Goal: Task Accomplishment & Management: Manage account settings

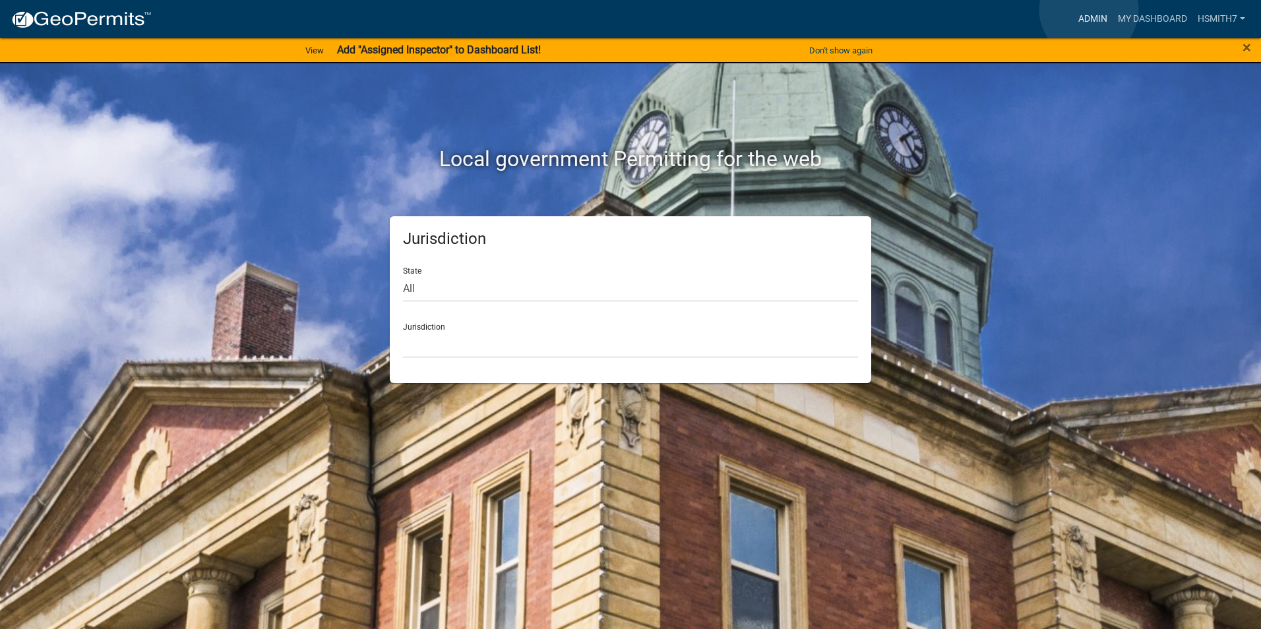
click at [1089, 10] on link "Admin" at bounding box center [1093, 19] width 40 height 25
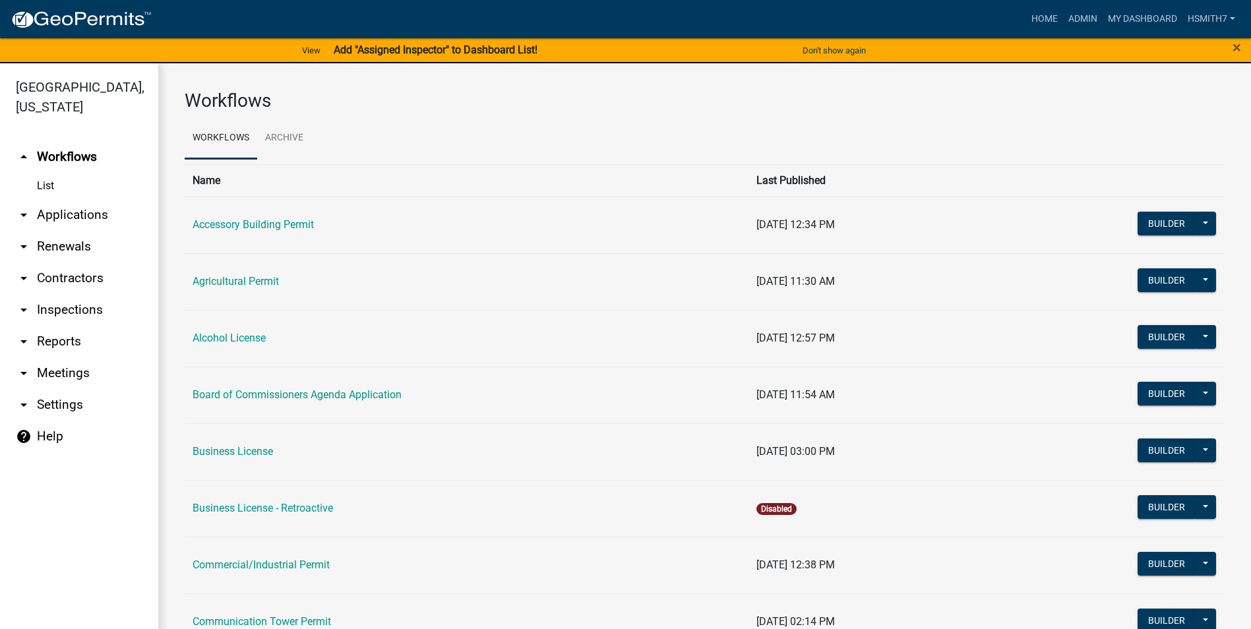
click at [55, 197] on link "List" at bounding box center [79, 186] width 158 height 26
click at [54, 214] on link "arrow_drop_down Applications" at bounding box center [79, 215] width 158 height 32
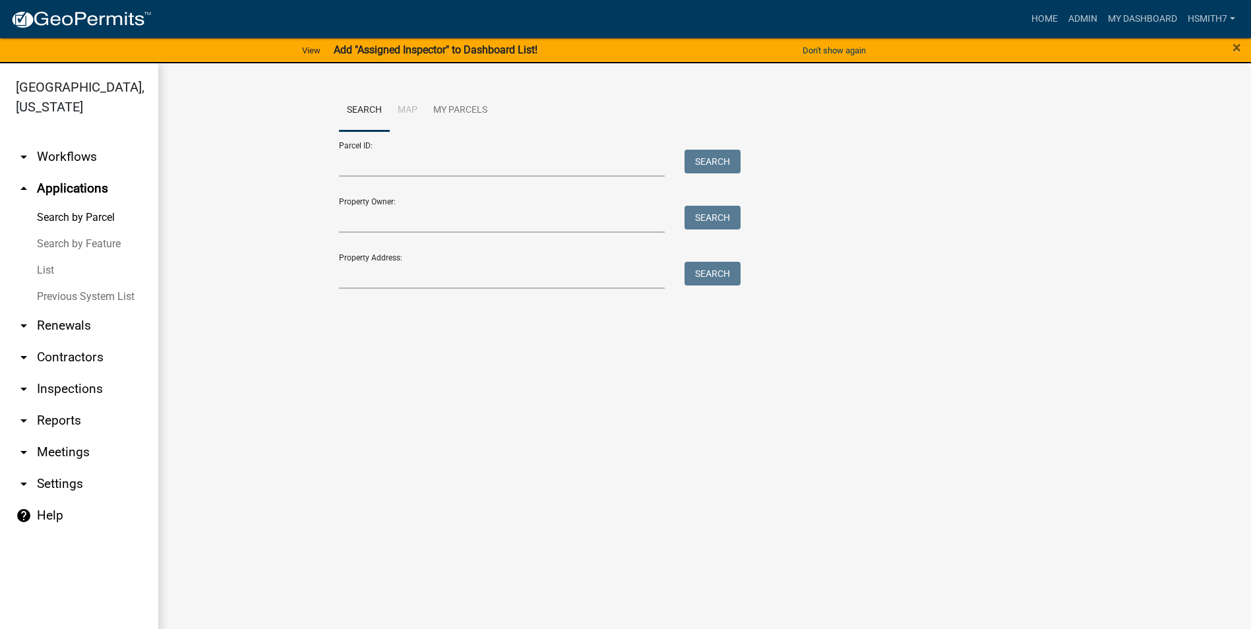
click at [53, 270] on link "List" at bounding box center [79, 270] width 158 height 26
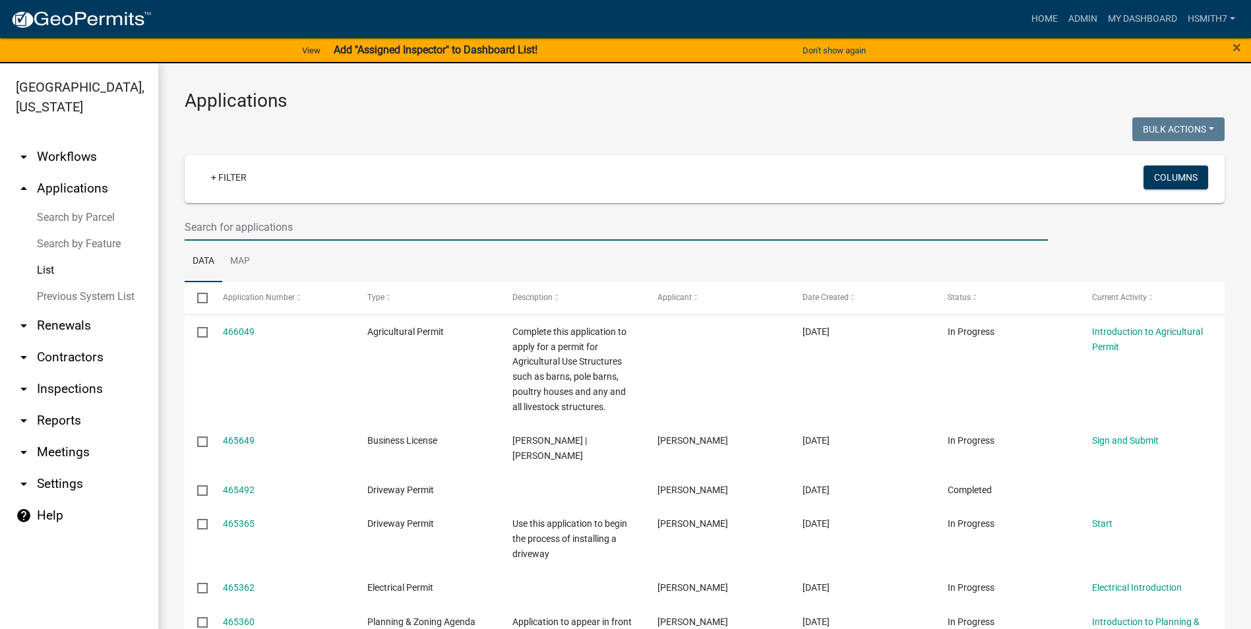
click at [226, 226] on input "text" at bounding box center [616, 227] width 863 height 27
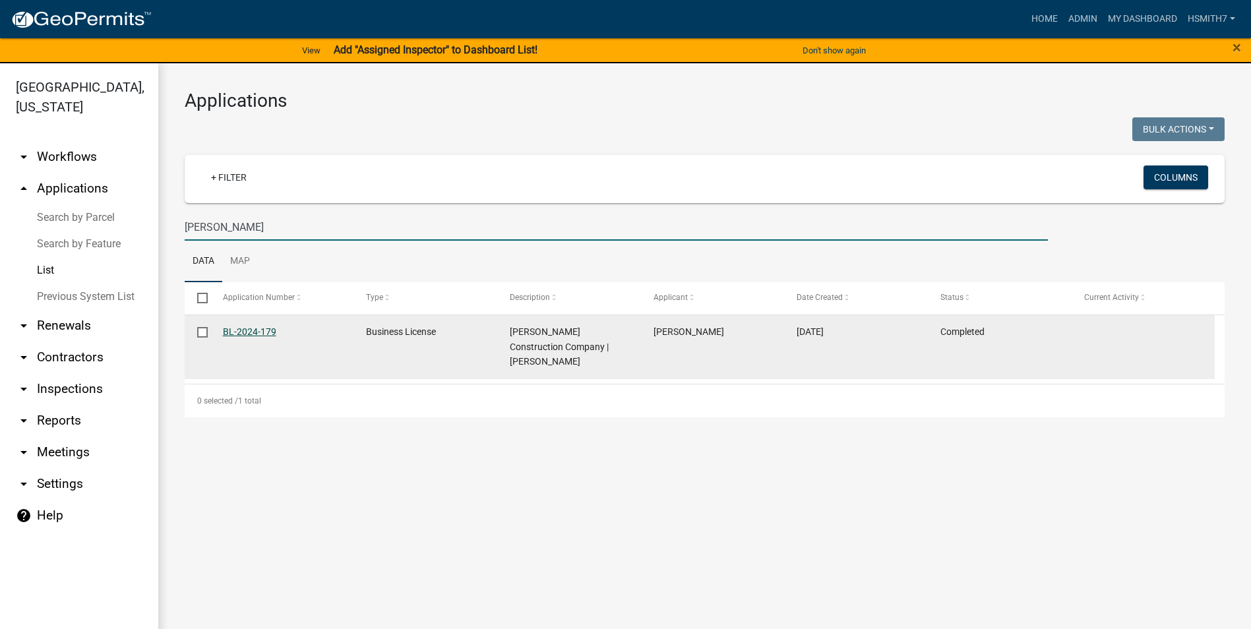
type input "mark webb"
click at [255, 330] on link "BL-2024-179" at bounding box center [249, 332] width 53 height 11
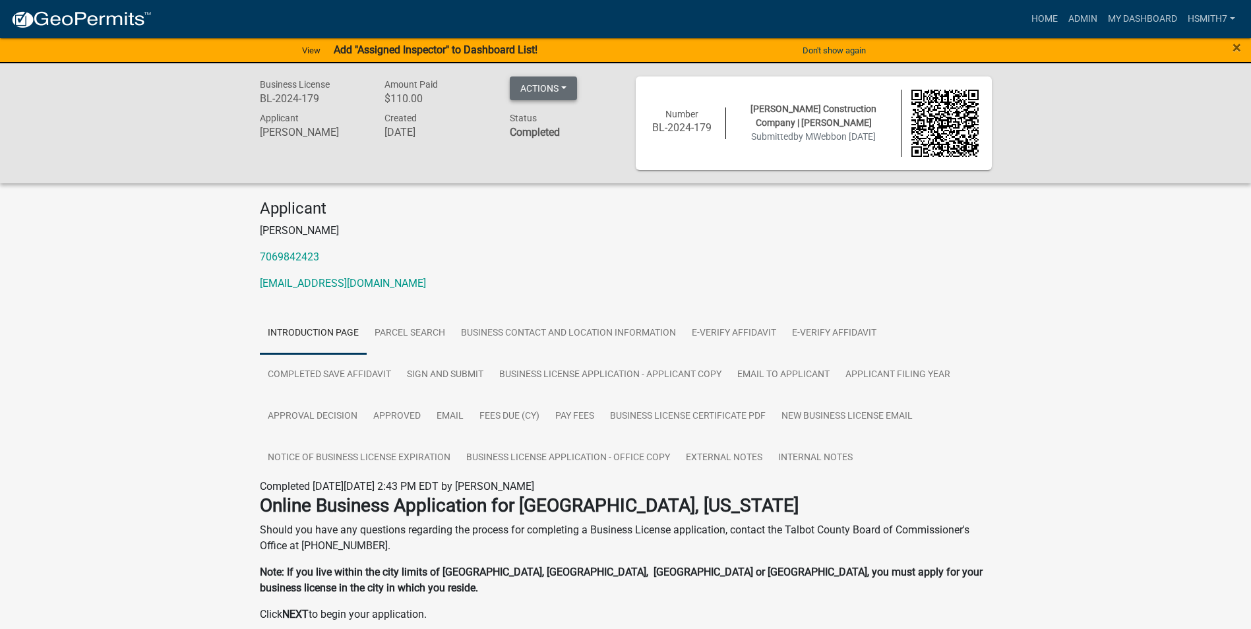
click at [564, 96] on button "Actions" at bounding box center [543, 89] width 67 height 24
click at [557, 187] on link "Renew" at bounding box center [563, 186] width 106 height 32
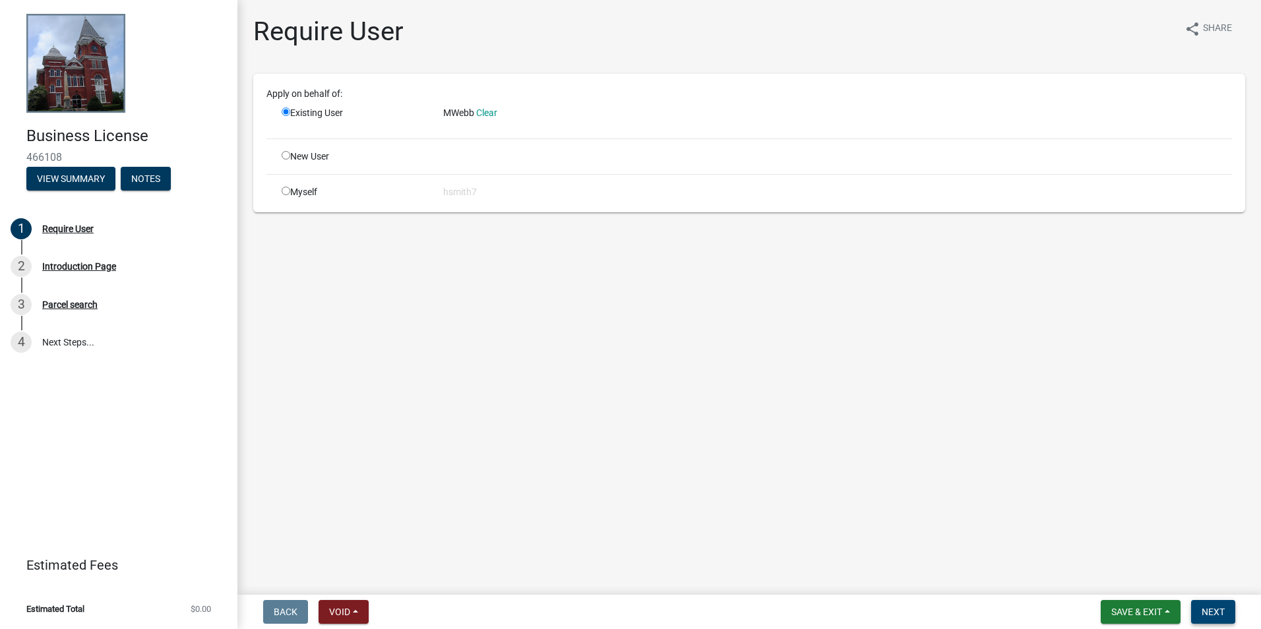
click at [1210, 610] on span "Next" at bounding box center [1213, 612] width 23 height 11
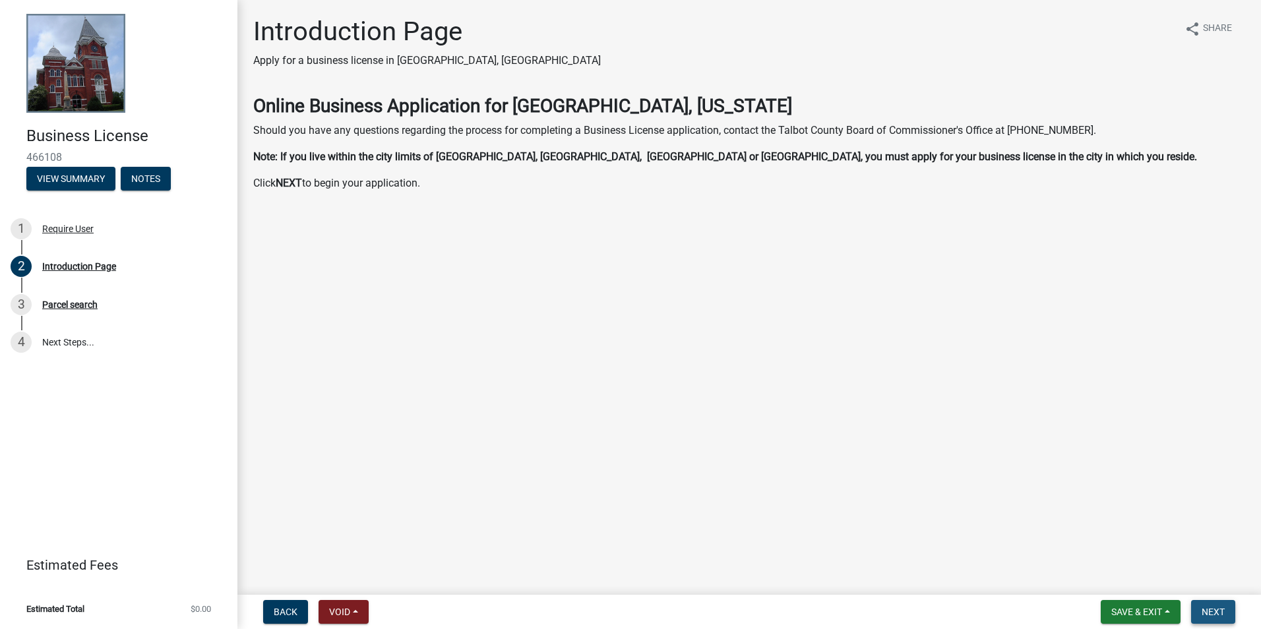
click at [1214, 609] on span "Next" at bounding box center [1213, 612] width 23 height 11
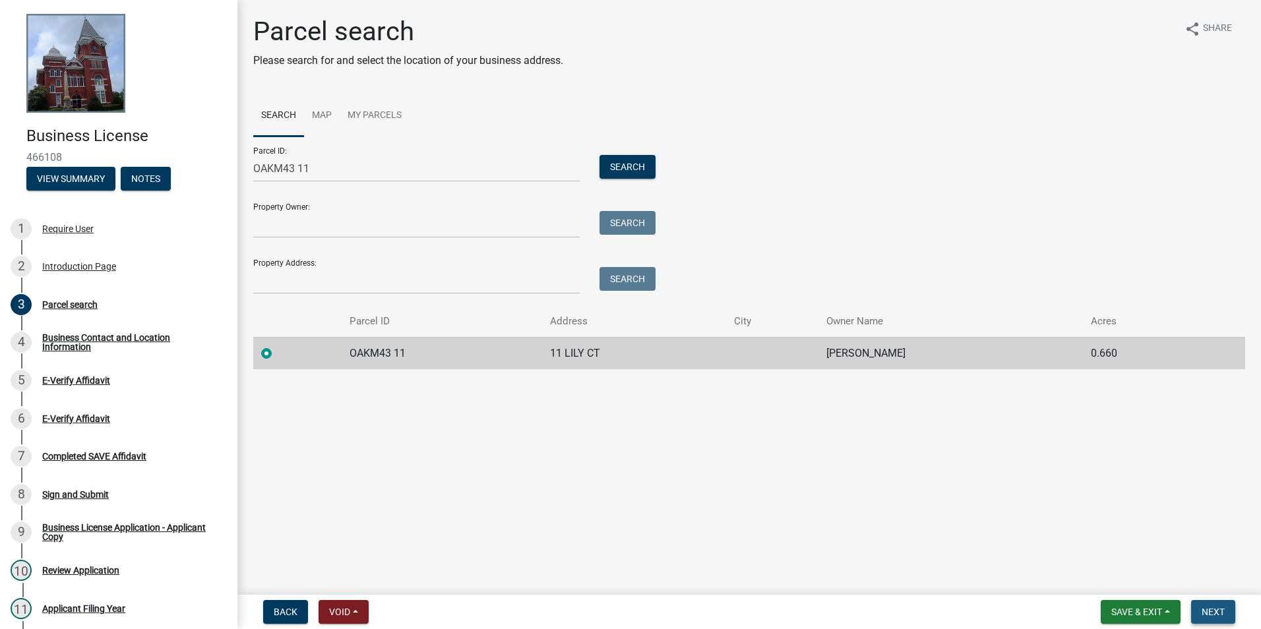
click at [1208, 617] on span "Next" at bounding box center [1213, 612] width 23 height 11
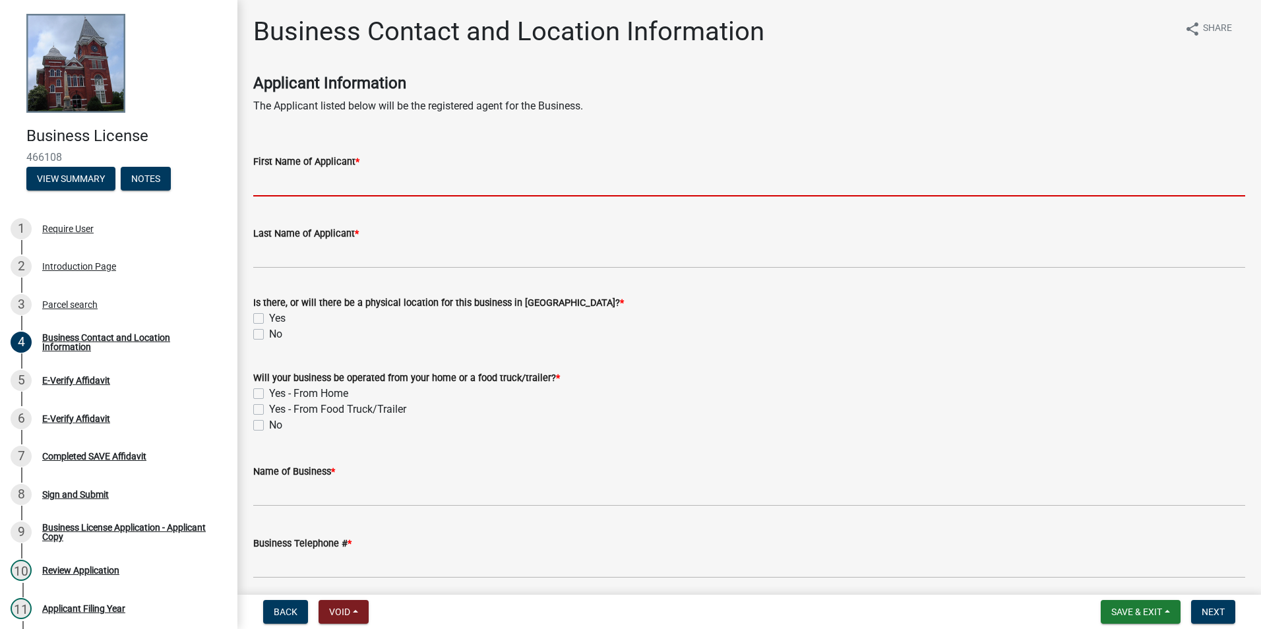
click at [385, 188] on input "First Name of Applicant *" at bounding box center [749, 183] width 992 height 27
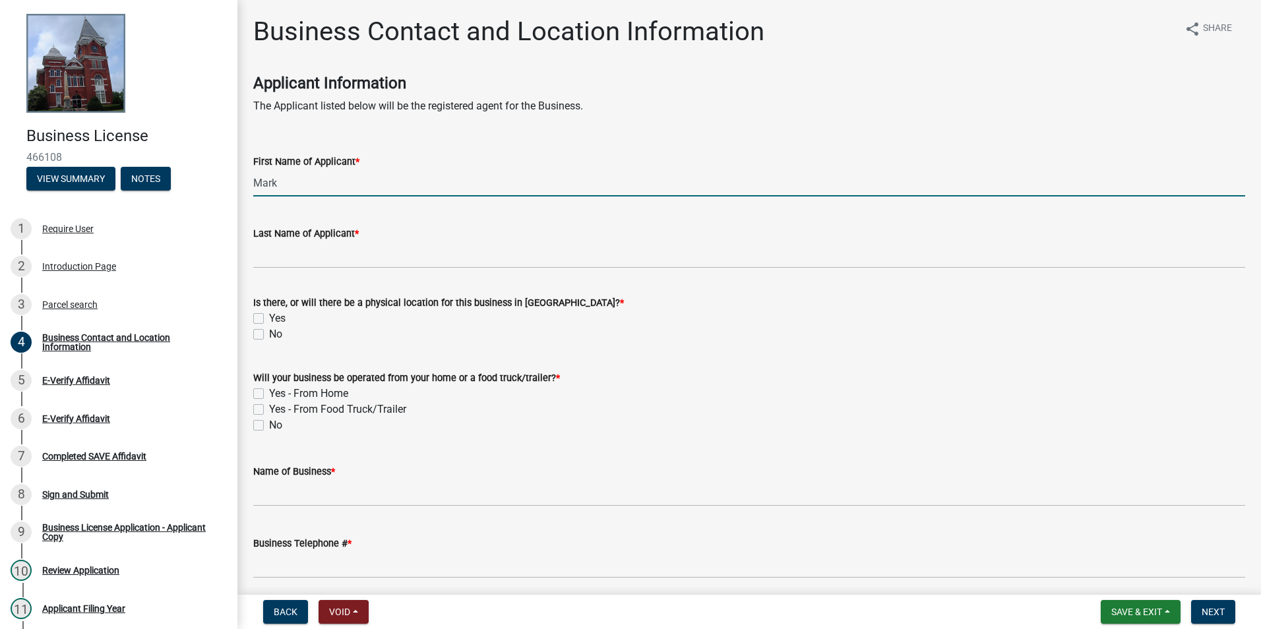
type input "Mark"
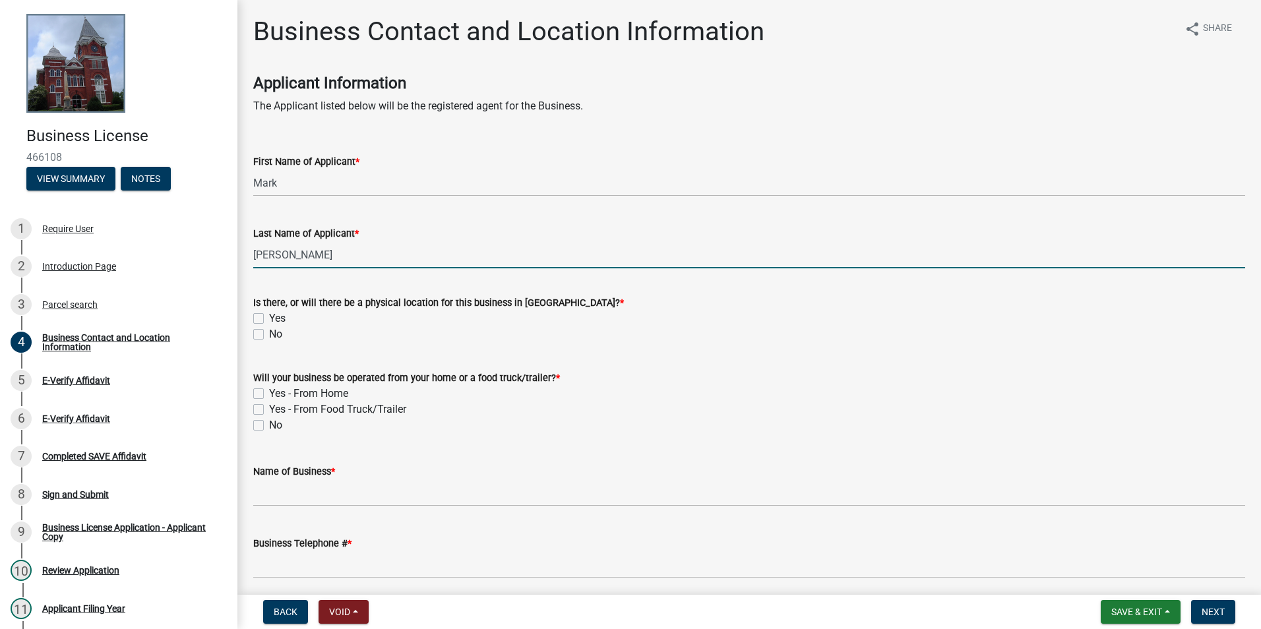
type input "[PERSON_NAME]"
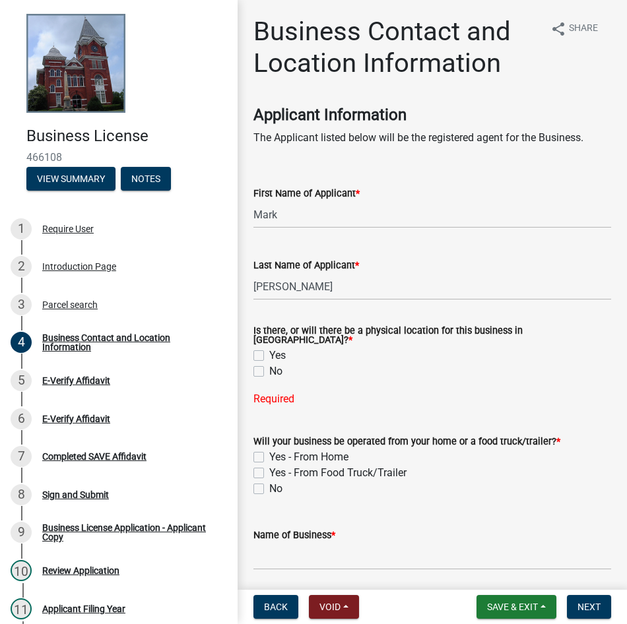
click at [279, 348] on label "Yes" at bounding box center [277, 356] width 16 height 16
click at [278, 348] on input "Yes" at bounding box center [273, 352] width 9 height 9
checkbox input "true"
checkbox input "false"
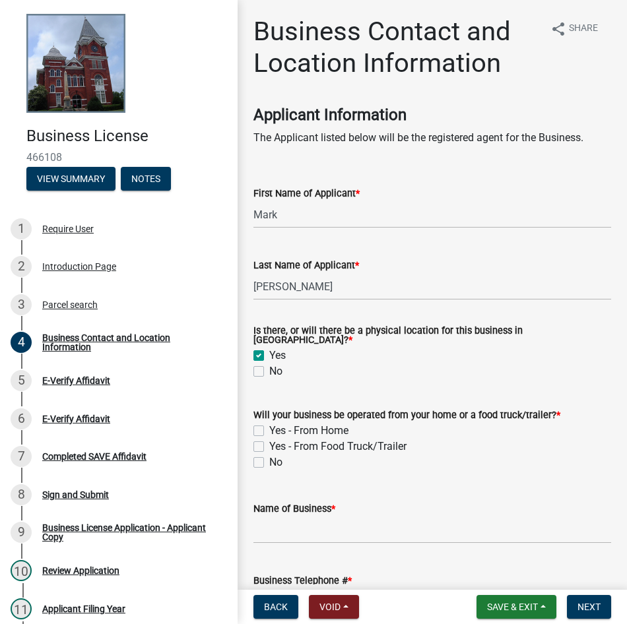
click at [280, 459] on label "No" at bounding box center [275, 462] width 13 height 16
click at [278, 459] on input "No" at bounding box center [273, 458] width 9 height 9
checkbox input "true"
checkbox input "false"
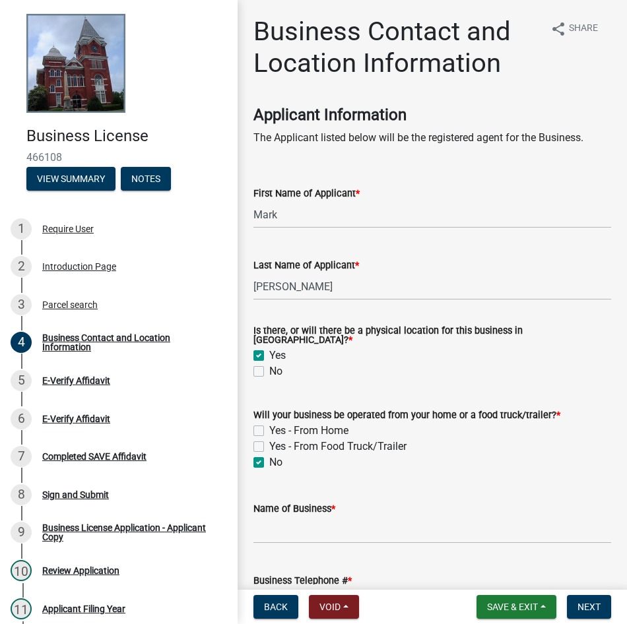
checkbox input "true"
click at [367, 522] on input "Name of Business *" at bounding box center [432, 530] width 358 height 27
paste input "[PERSON_NAME] Construction Company"
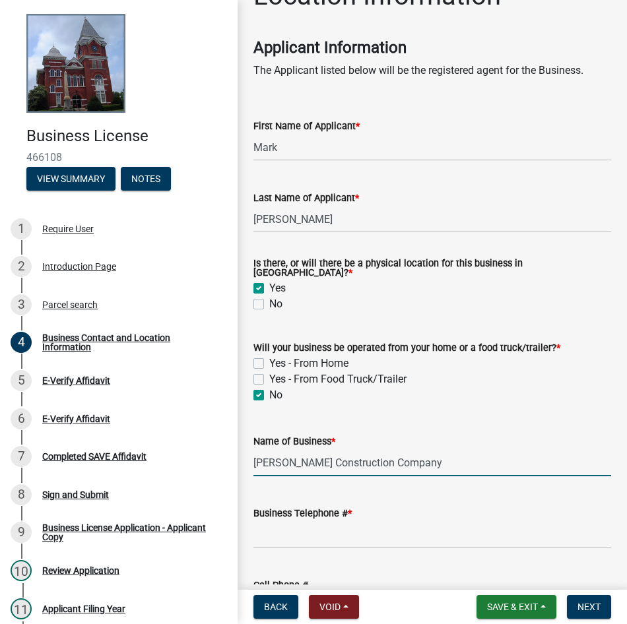
scroll to position [132, 0]
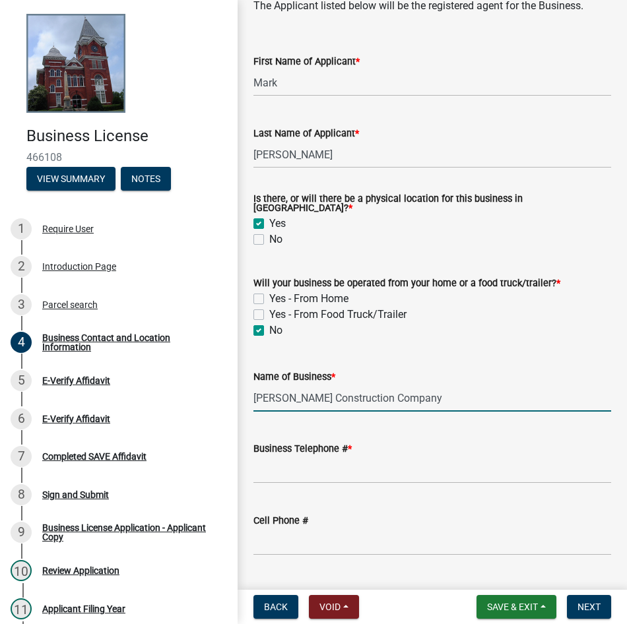
type input "[PERSON_NAME] Construction Company"
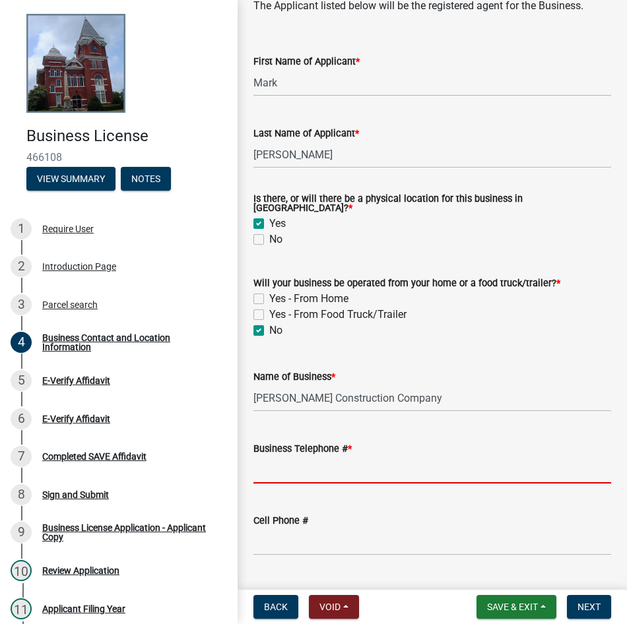
click at [387, 456] on input "Business Telephone # *" at bounding box center [432, 469] width 358 height 27
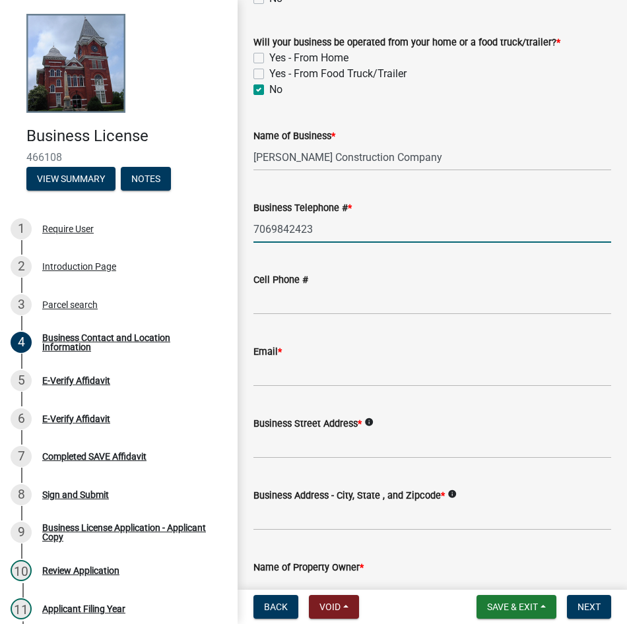
scroll to position [396, 0]
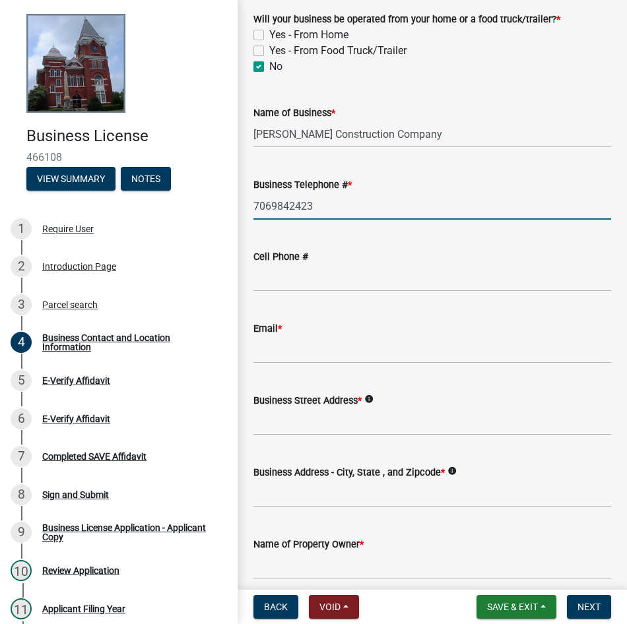
type input "7069842423"
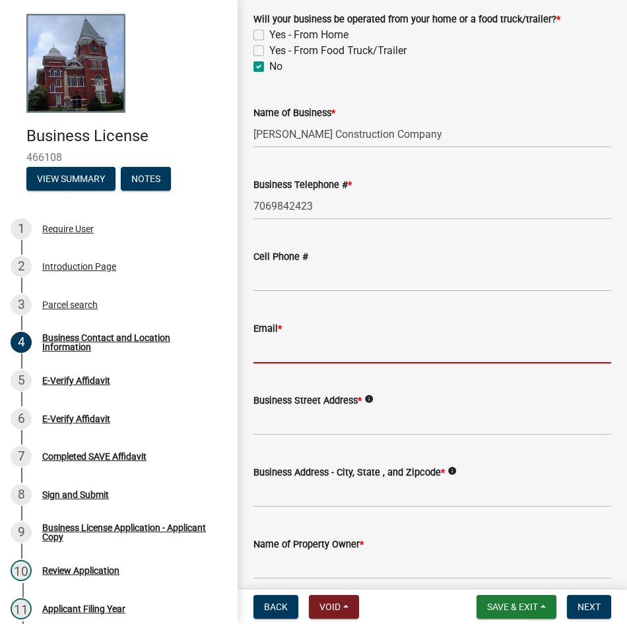
click at [313, 346] on input "Email *" at bounding box center [432, 349] width 358 height 27
paste input "[EMAIL_ADDRESS][DOMAIN_NAME]"
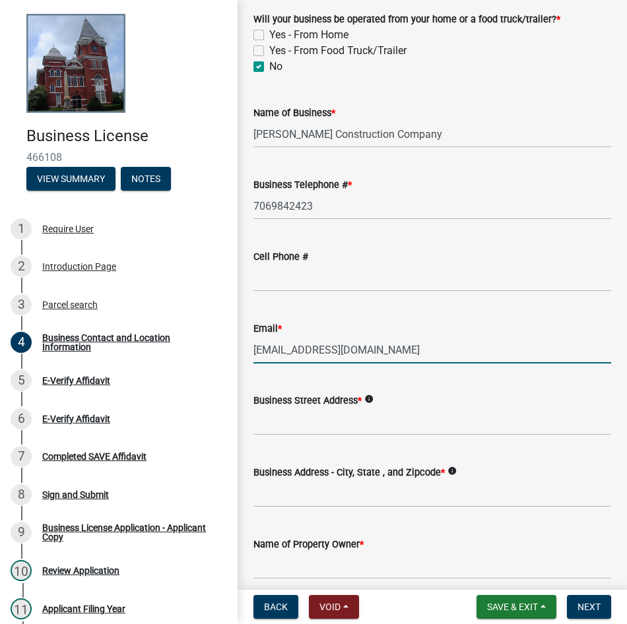
type input "[EMAIL_ADDRESS][DOMAIN_NAME]"
click at [483, 433] on wm-data-entity-input "Business Street Address * info" at bounding box center [432, 410] width 358 height 72
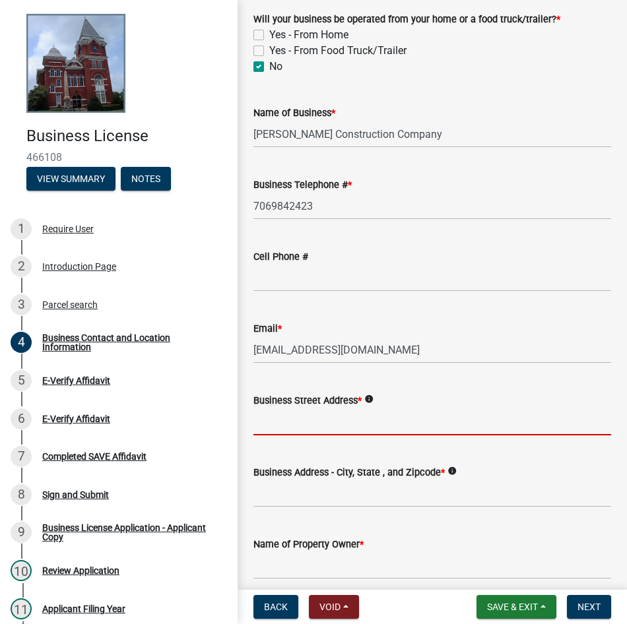
click at [475, 425] on input "Business Street Address *" at bounding box center [432, 421] width 358 height 27
paste input "11 [PERSON_NAME]"
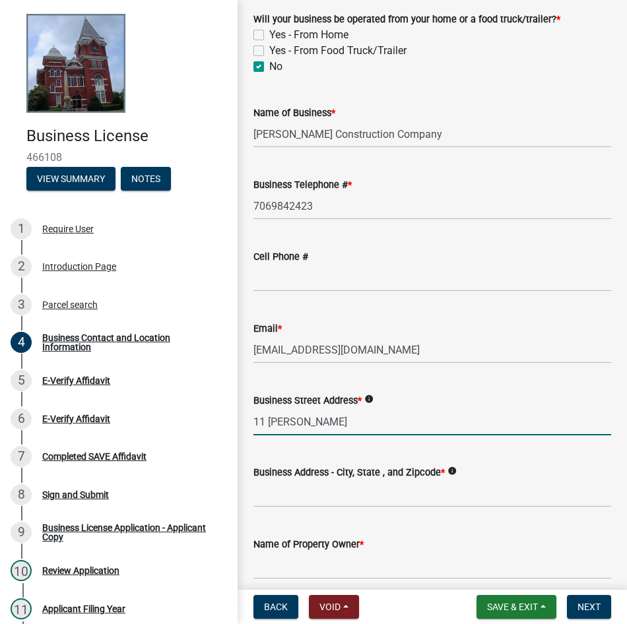
type input "11 [PERSON_NAME]"
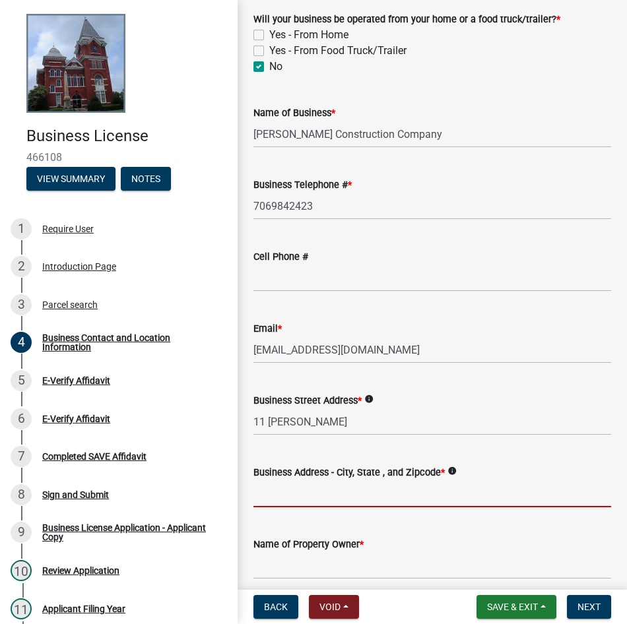
click at [493, 496] on input "Business Address - City, State , and Zipcode *" at bounding box center [432, 493] width 358 height 27
type input "t"
type input "T"
click at [514, 497] on input "Business Address - City, State , and Zipcode *" at bounding box center [432, 493] width 358 height 27
click at [518, 497] on input "Business Address - City, State , and Zipcode *" at bounding box center [432, 493] width 358 height 27
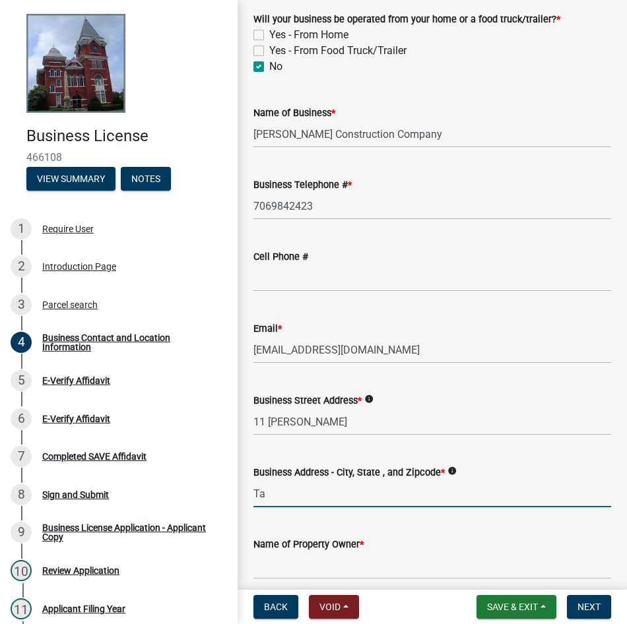
type input "T"
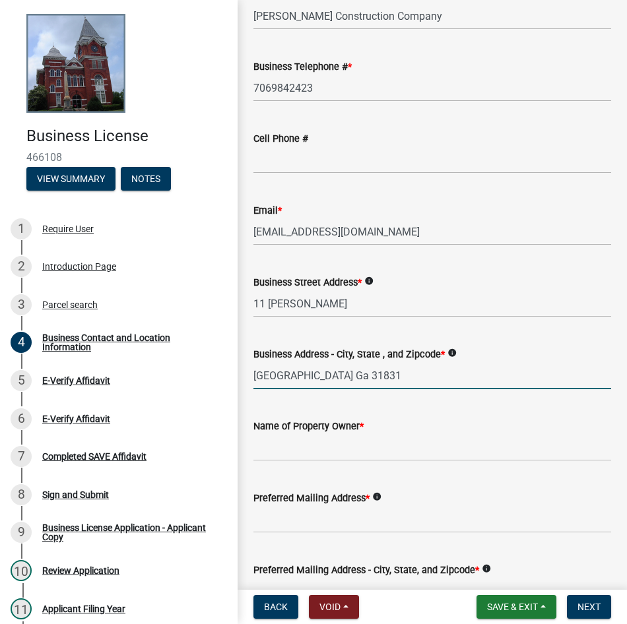
scroll to position [528, 0]
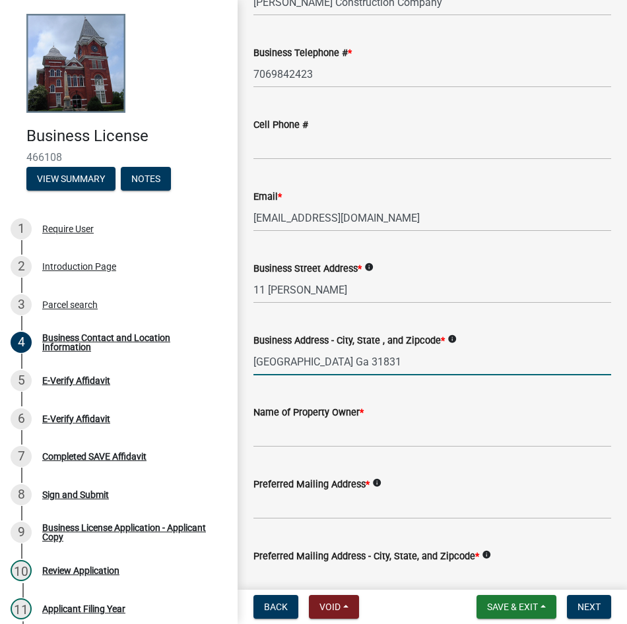
type input "[GEOGRAPHIC_DATA] Ga 31831"
drag, startPoint x: 406, startPoint y: 435, endPoint x: 422, endPoint y: 436, distance: 15.8
click at [406, 435] on input "Name of Property Owner *" at bounding box center [432, 433] width 358 height 27
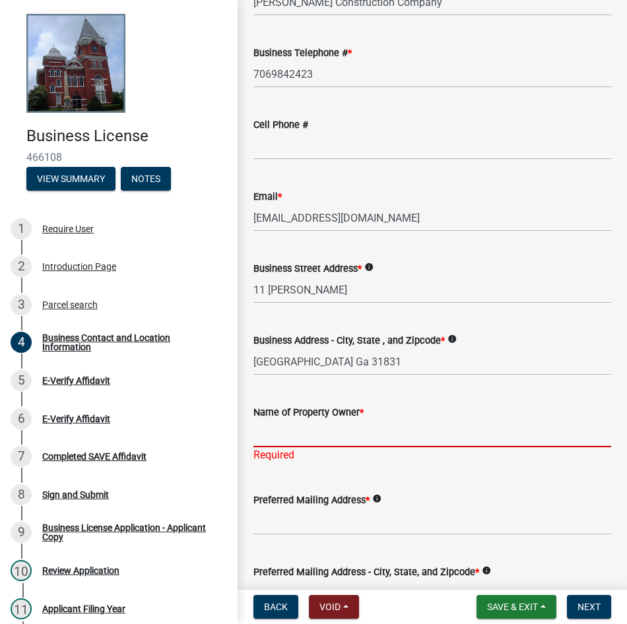
click at [372, 434] on input "Name of Property Owner *" at bounding box center [432, 433] width 358 height 27
paste input "[PERSON_NAME]"
type input "[PERSON_NAME]"
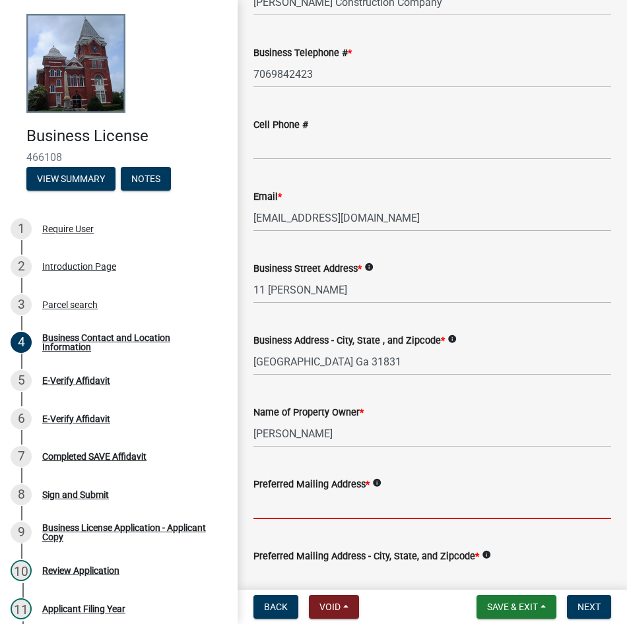
click at [392, 502] on input "Preferred Mailing Address *" at bounding box center [432, 505] width 358 height 27
paste input "11 [PERSON_NAME]"
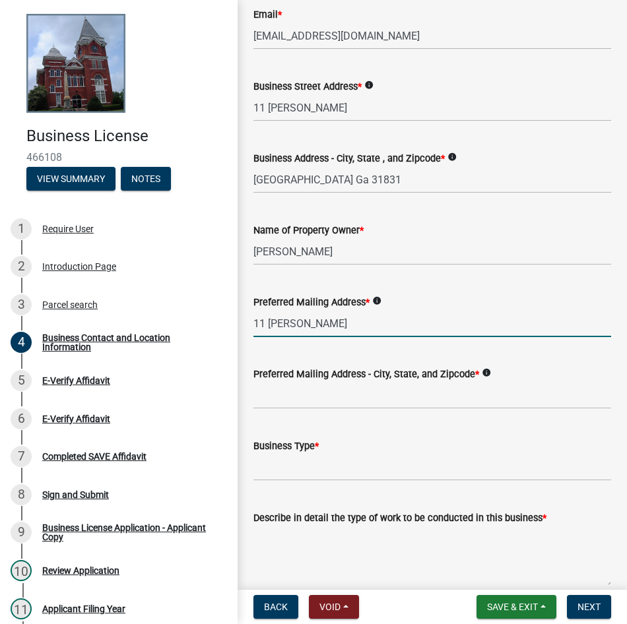
scroll to position [726, 0]
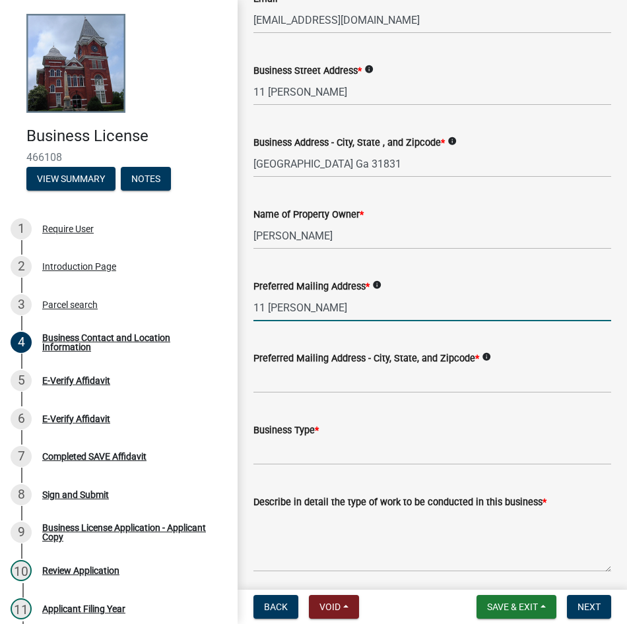
type input "11 [PERSON_NAME]"
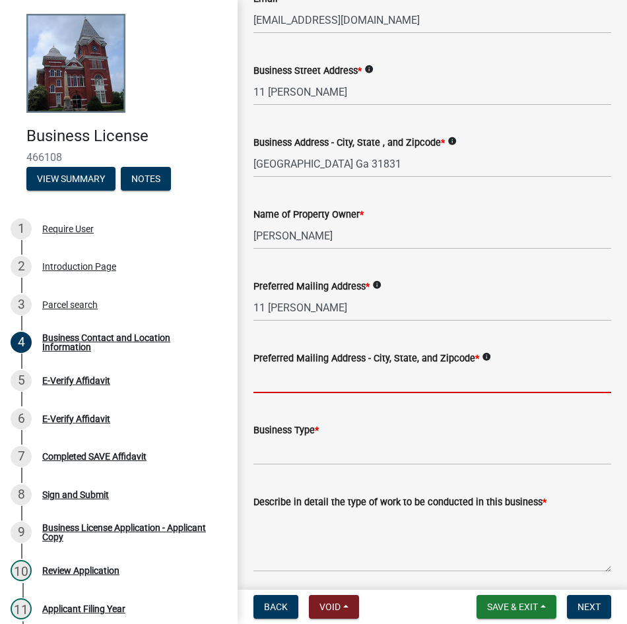
click at [420, 385] on input "Preferred Mailing Address - City, State, and Zipcode *" at bounding box center [432, 379] width 358 height 27
type input "T"
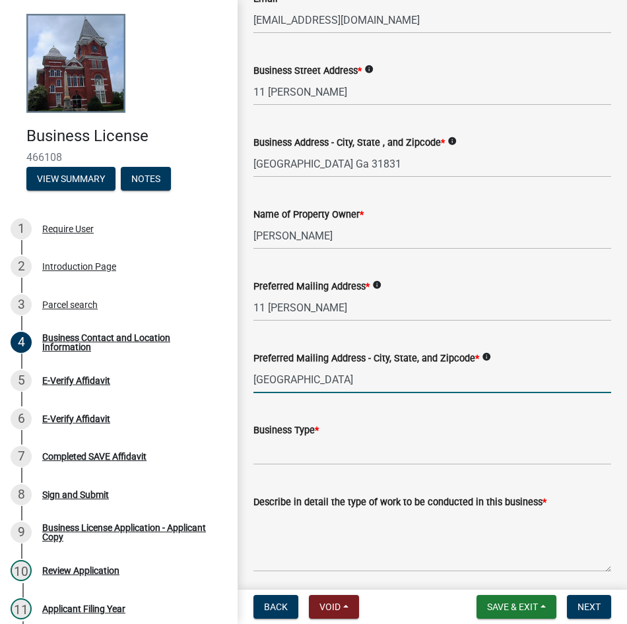
type input "[GEOGRAPHIC_DATA]"
click at [443, 441] on input "Business Type *" at bounding box center [432, 451] width 358 height 27
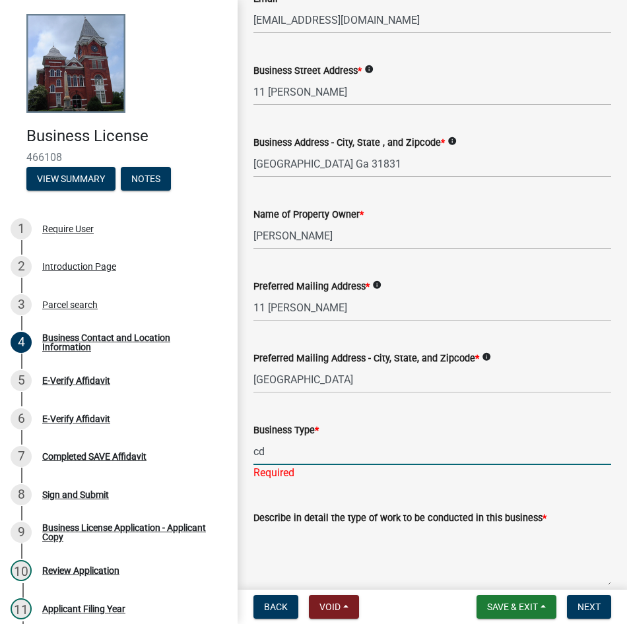
type input "c"
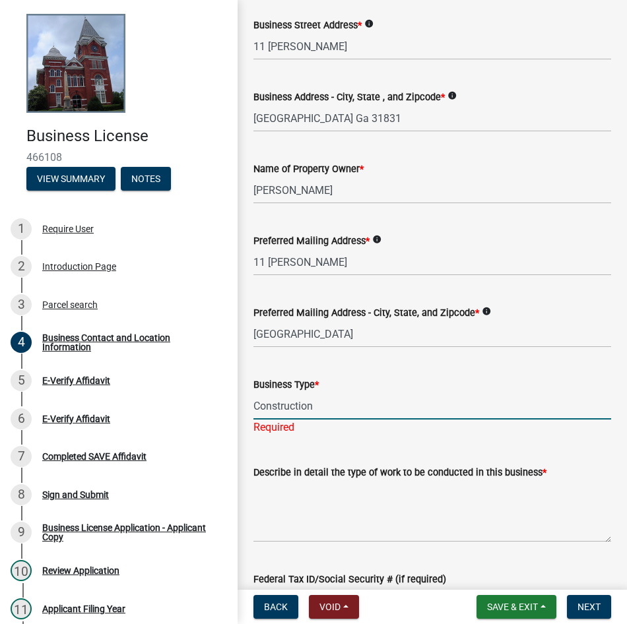
scroll to position [858, 0]
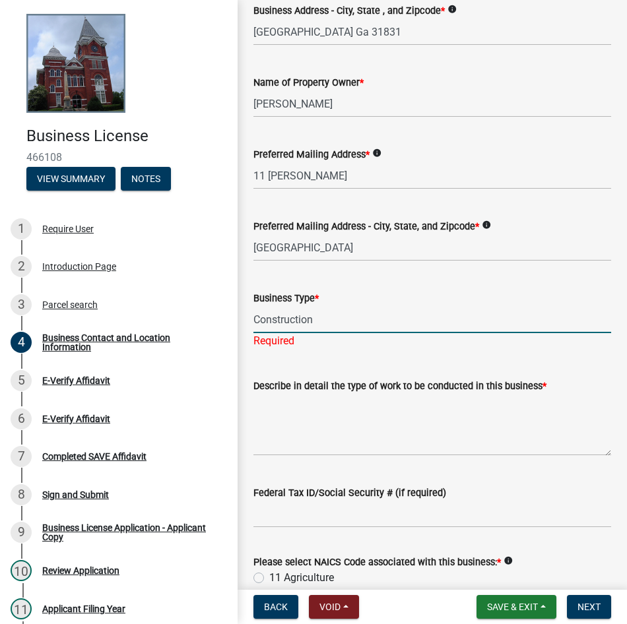
drag, startPoint x: 343, startPoint y: 315, endPoint x: 228, endPoint y: 305, distance: 115.3
click at [228, 305] on div "Business License 466108 View Summary Notes 1 Require User 2 Introduction Page 3…" at bounding box center [313, 312] width 627 height 624
type input "Construction"
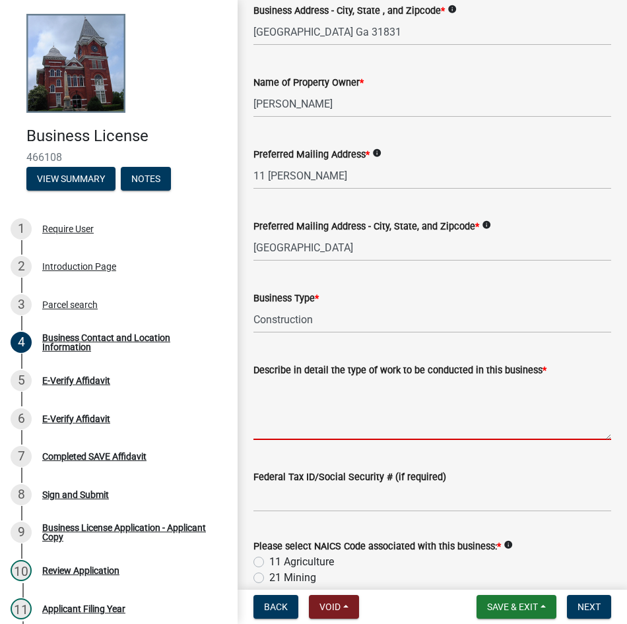
click at [324, 412] on textarea "Describe in detail the type of work to be conducted in this business *" at bounding box center [432, 409] width 358 height 62
paste textarea "Construction"
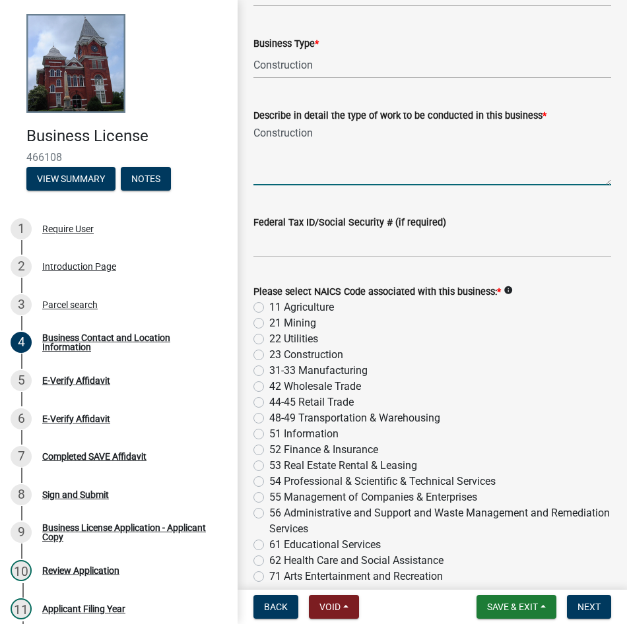
scroll to position [1121, 0]
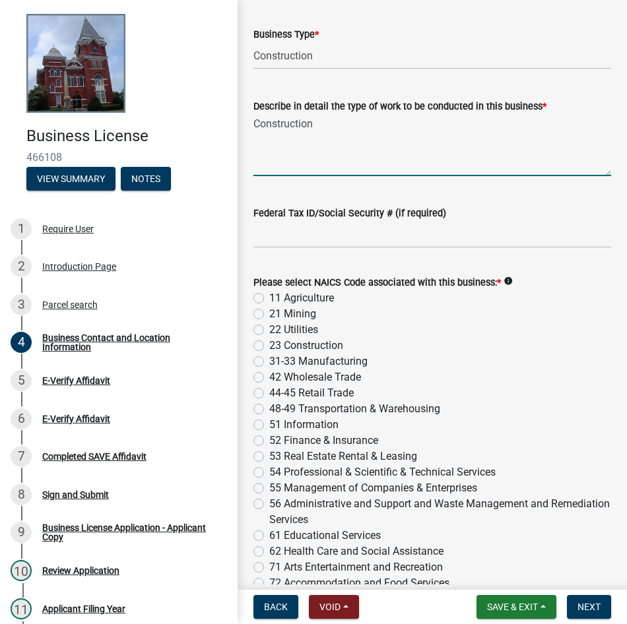
type textarea "Construction"
click at [272, 340] on label "23 Construction" at bounding box center [306, 346] width 74 height 16
click at [272, 340] on input "23 Construction" at bounding box center [273, 342] width 9 height 9
radio input "true"
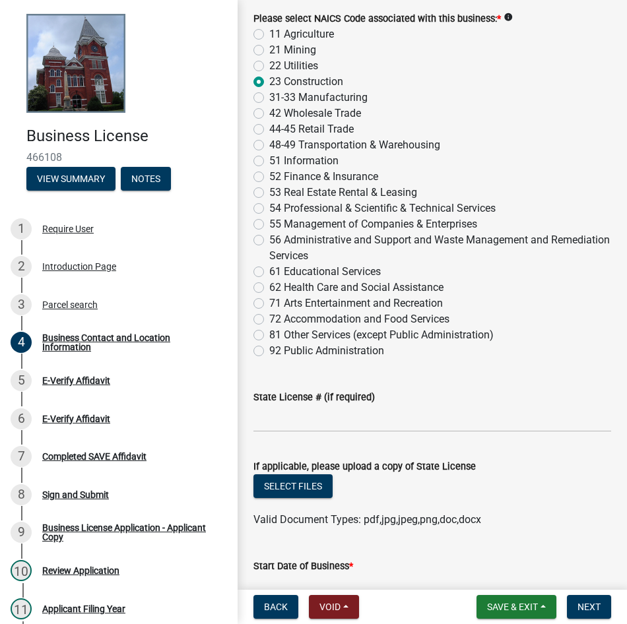
scroll to position [1458, 0]
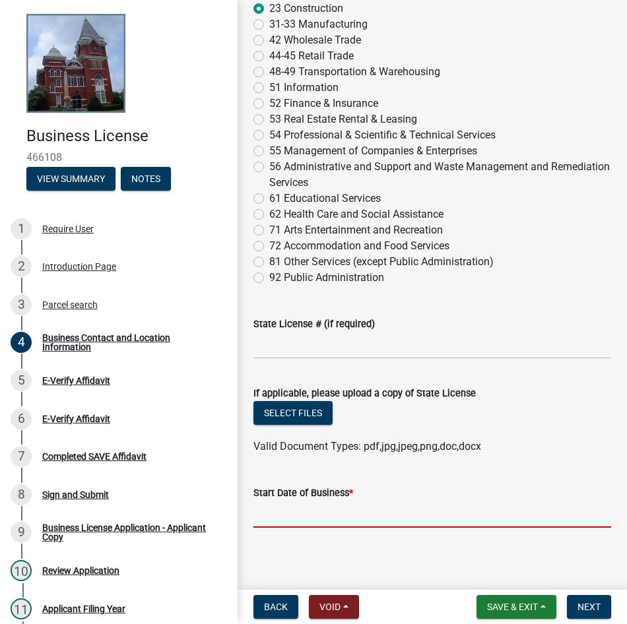
click at [443, 501] on input "Start Date of Business *" at bounding box center [432, 514] width 358 height 27
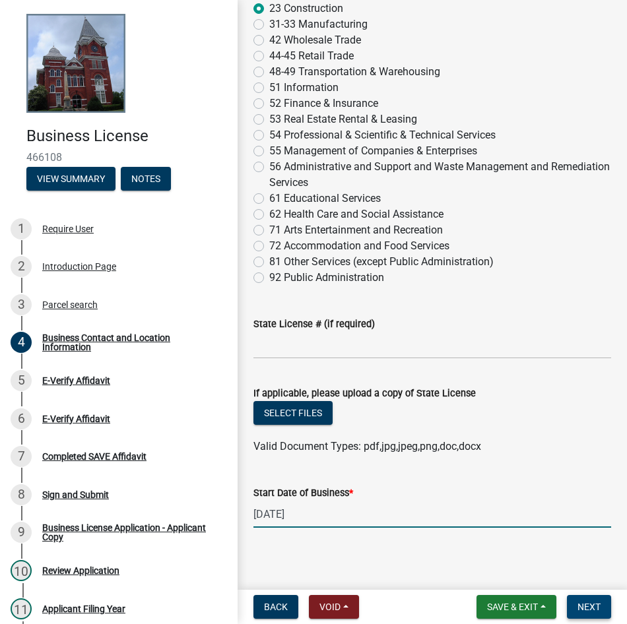
type input "[DATE]"
click at [598, 610] on span "Next" at bounding box center [588, 607] width 23 height 11
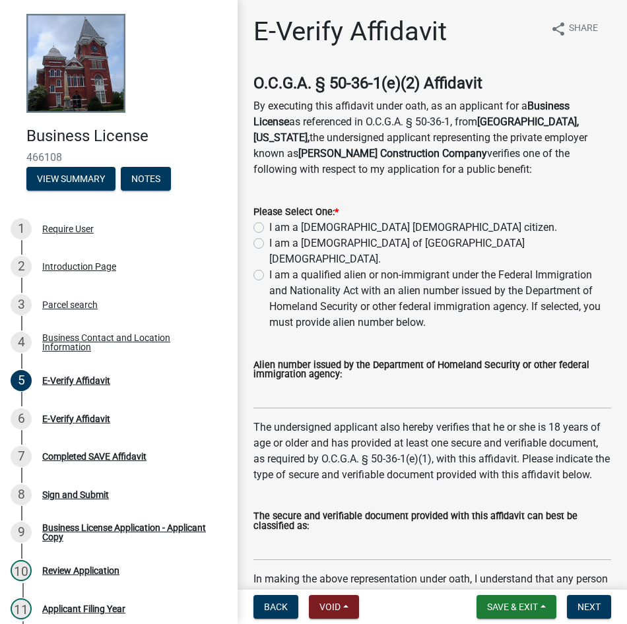
click at [332, 230] on label "I am a [DEMOGRAPHIC_DATA] [DEMOGRAPHIC_DATA] citizen." at bounding box center [413, 228] width 288 height 16
click at [278, 228] on input "I am a [DEMOGRAPHIC_DATA] [DEMOGRAPHIC_DATA] citizen." at bounding box center [273, 224] width 9 height 9
radio input "true"
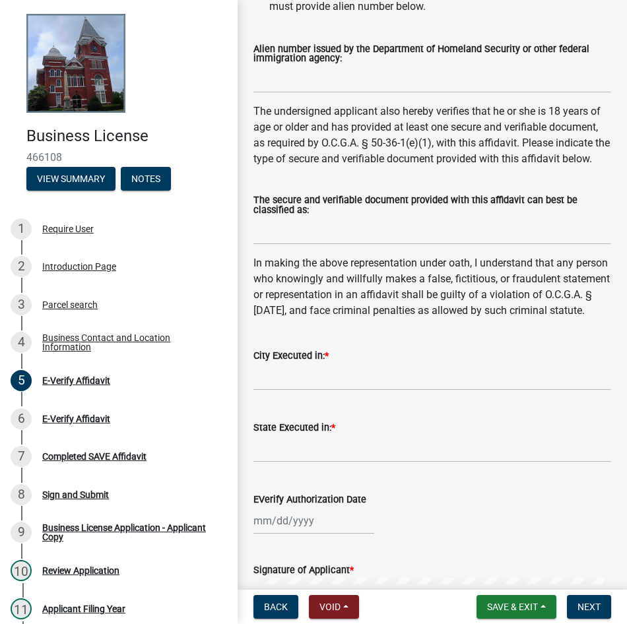
scroll to position [330, 0]
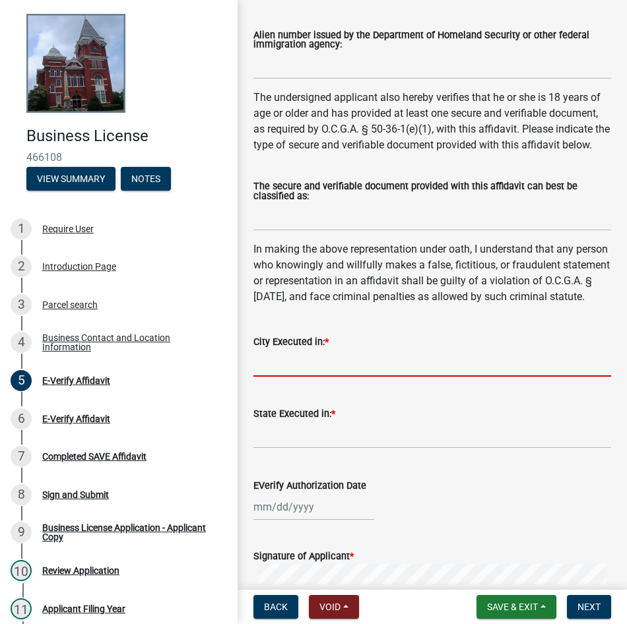
click at [323, 377] on input "City Executed in: *" at bounding box center [432, 363] width 358 height 27
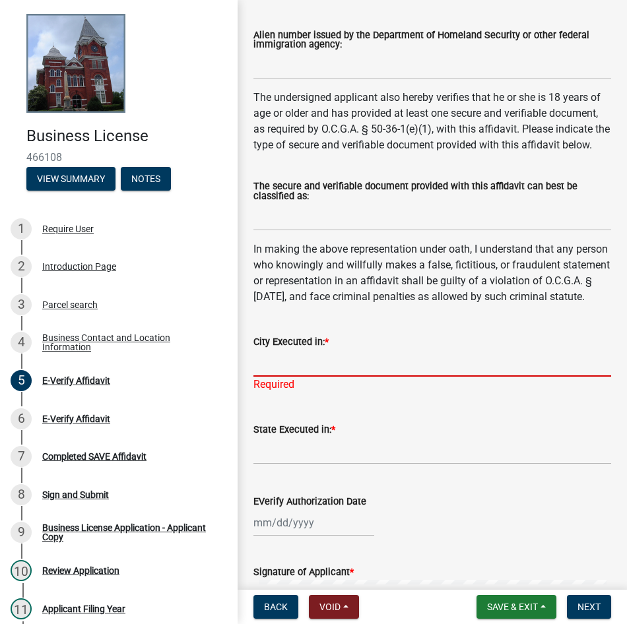
click at [378, 377] on input "City Executed in: *" at bounding box center [432, 363] width 358 height 27
type input "Talbotton"
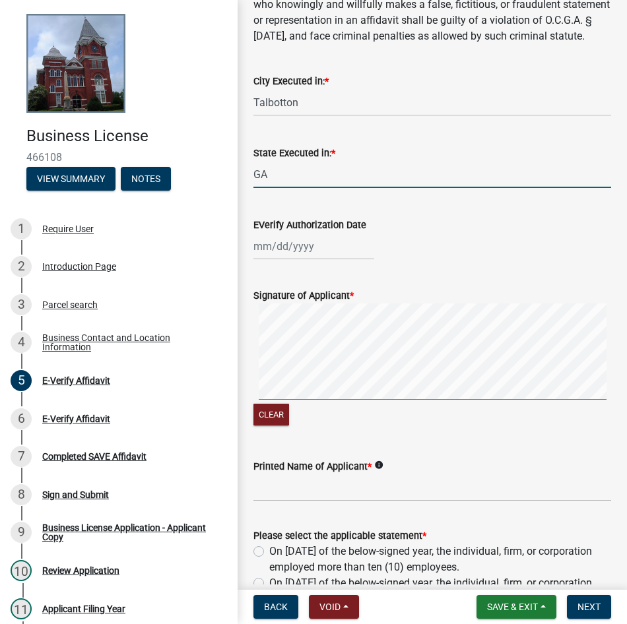
scroll to position [594, 0]
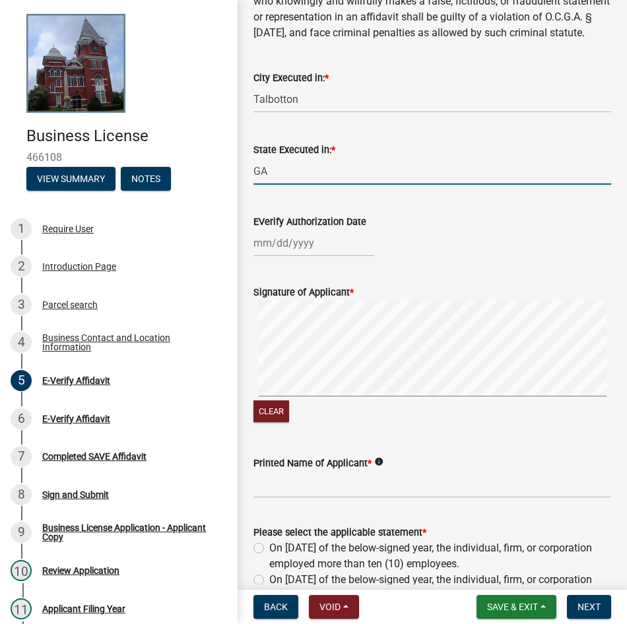
type input "GA"
click at [332, 249] on div at bounding box center [313, 243] width 121 height 27
select select "8"
select select "2025"
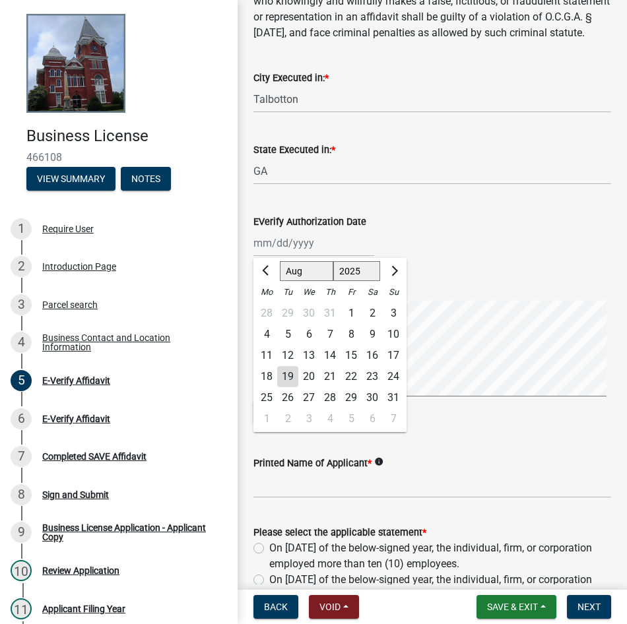
click at [288, 387] on div "19" at bounding box center [287, 376] width 21 height 21
type input "[DATE]"
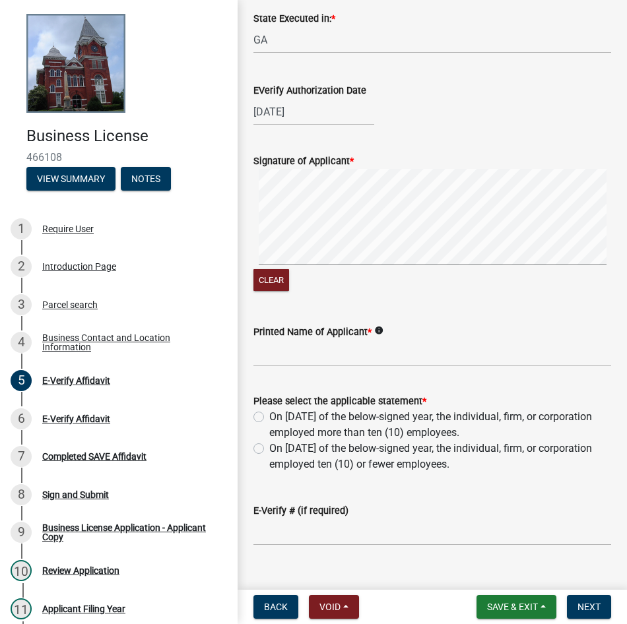
scroll to position [726, 0]
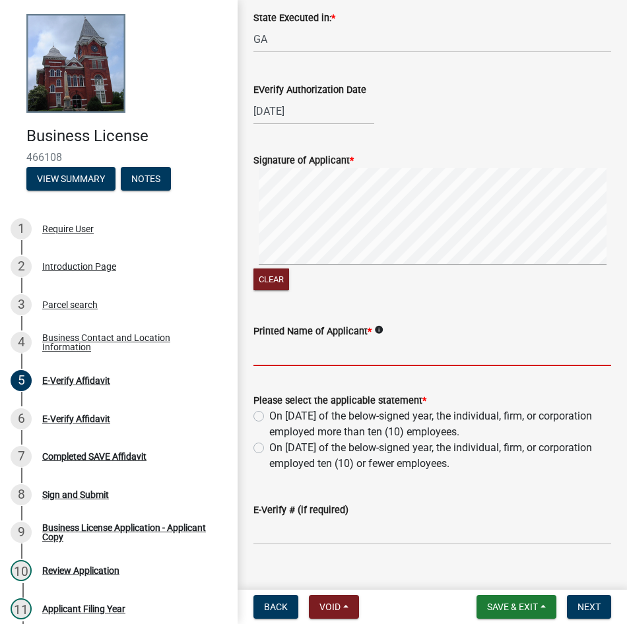
drag, startPoint x: 280, startPoint y: 373, endPoint x: 285, endPoint y: 365, distance: 8.6
click at [278, 366] on input "Printed Name of Applicant *" at bounding box center [432, 352] width 358 height 27
type input "[PERSON_NAME]"
click at [388, 440] on label "On January 1st of the below-signed year, the individual, firm, or corporation e…" at bounding box center [440, 424] width 342 height 32
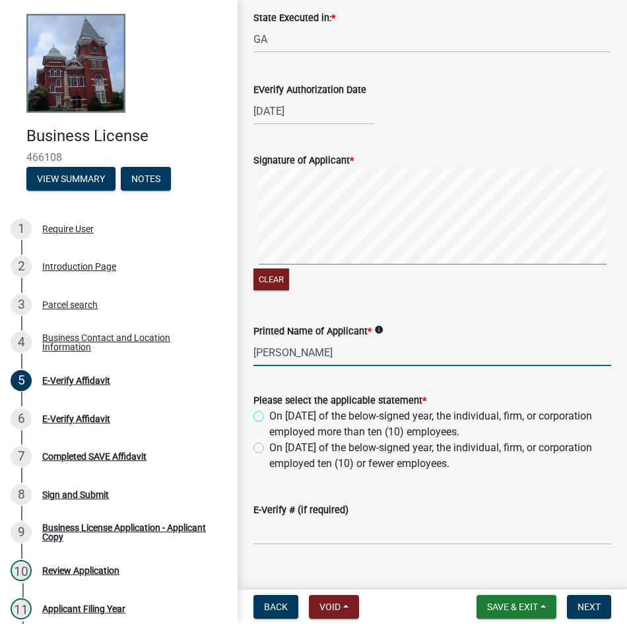
click at [278, 417] on input "On January 1st of the below-signed year, the individual, firm, or corporation e…" at bounding box center [273, 412] width 9 height 9
radio input "true"
click at [449, 472] on label "On [DATE] of the below-signed year, the individual, firm, or corporation employ…" at bounding box center [440, 456] width 342 height 32
click at [278, 449] on input "On [DATE] of the below-signed year, the individual, firm, or corporation employ…" at bounding box center [273, 444] width 9 height 9
radio input "true"
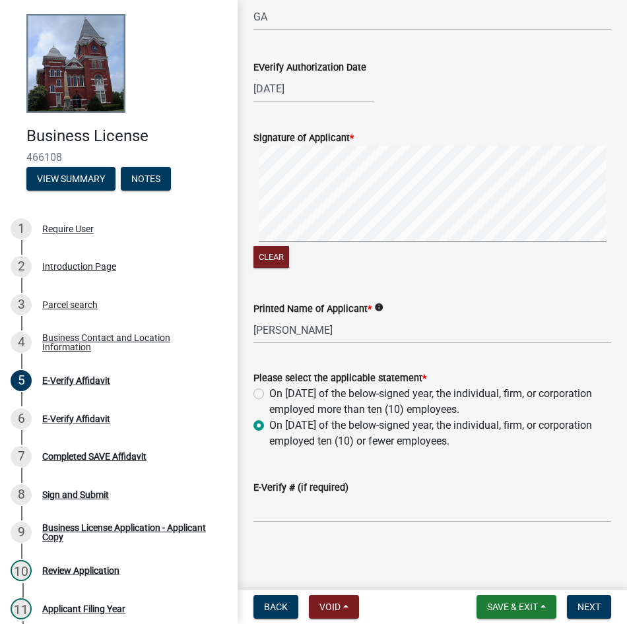
scroll to position [765, 0]
click at [581, 600] on button "Next" at bounding box center [589, 607] width 44 height 24
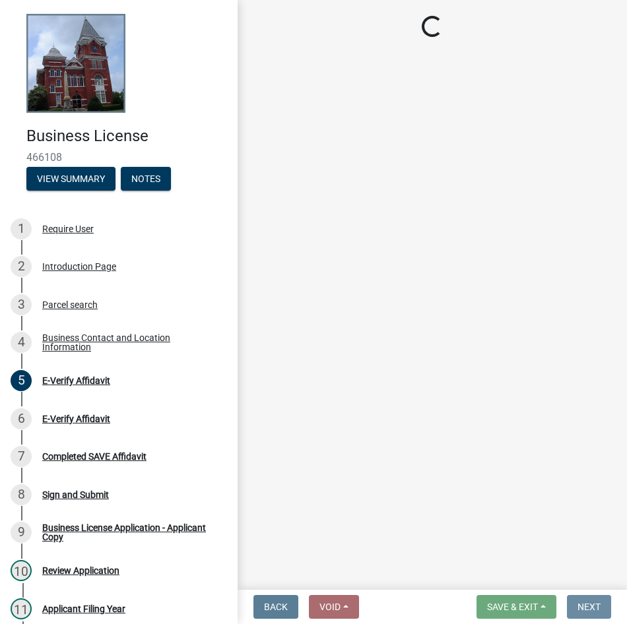
scroll to position [0, 0]
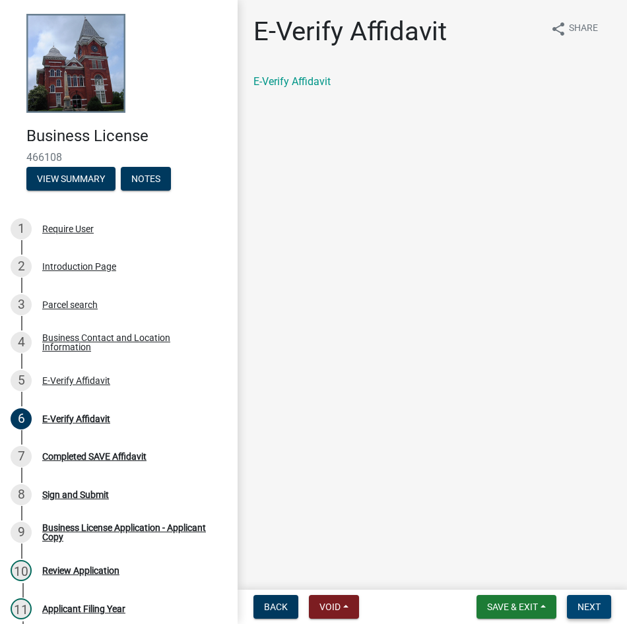
click at [591, 607] on span "Next" at bounding box center [588, 607] width 23 height 11
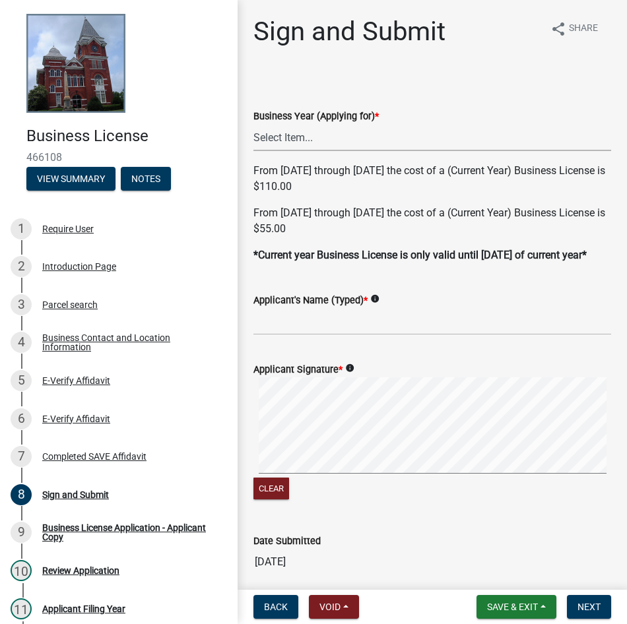
click at [345, 130] on select "Select Item... Current Year (2025) Next Year (2026)" at bounding box center [432, 137] width 358 height 27
click at [253, 124] on select "Select Item... Current Year (2025) Next Year (2026)" at bounding box center [432, 137] width 358 height 27
select select "bbd09d05-3372-4012-b29e-9028ab9cb95e"
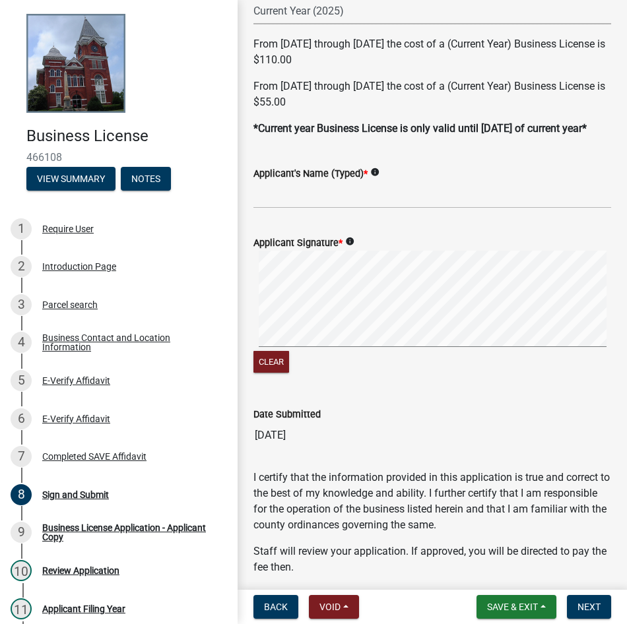
scroll to position [132, 0]
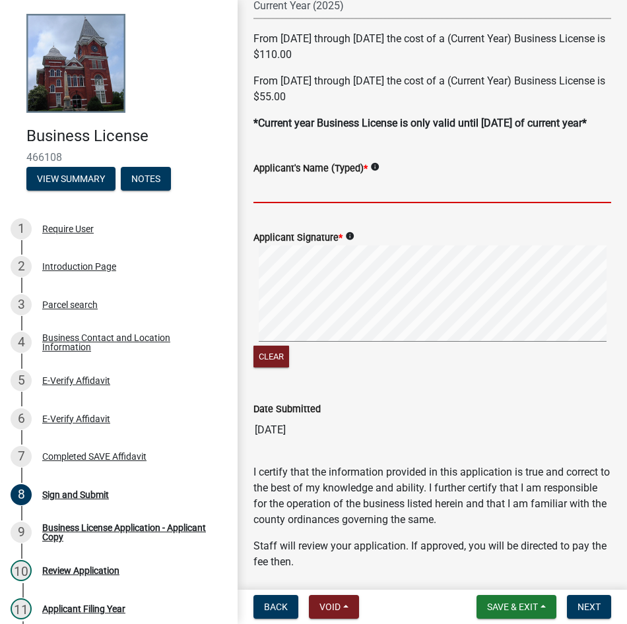
click at [313, 202] on input "Applicant's Name (Typed) *" at bounding box center [432, 189] width 358 height 27
type input "D"
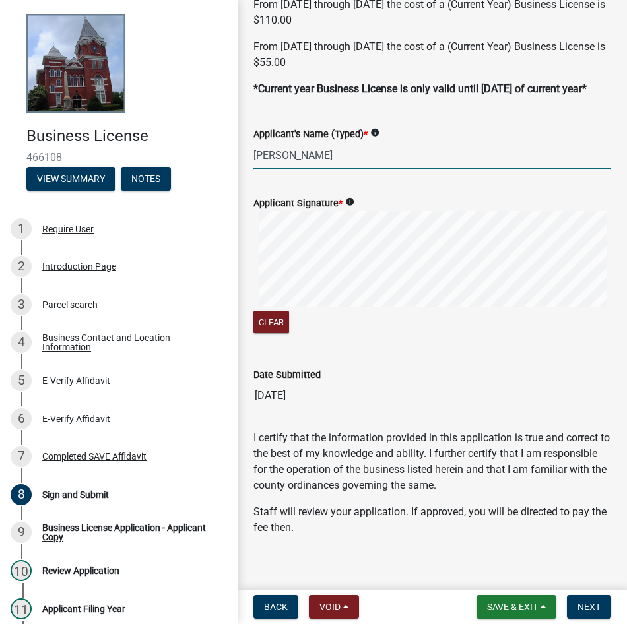
scroll to position [195, 0]
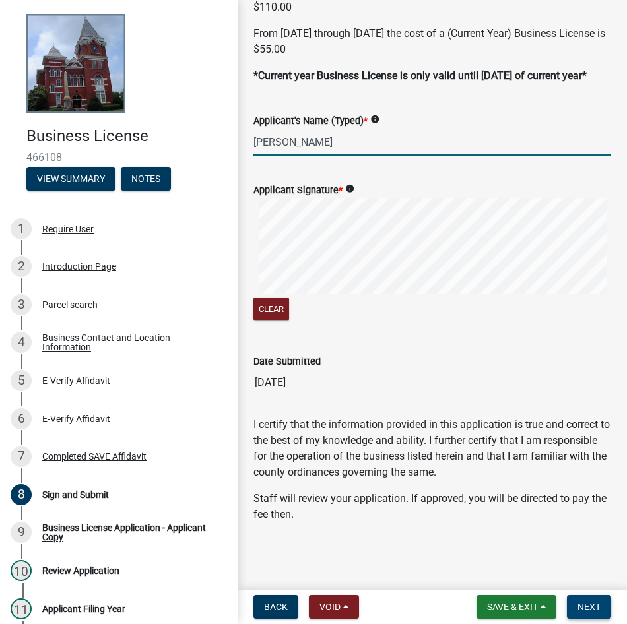
type input "[PERSON_NAME]"
click at [589, 608] on span "Next" at bounding box center [588, 607] width 23 height 11
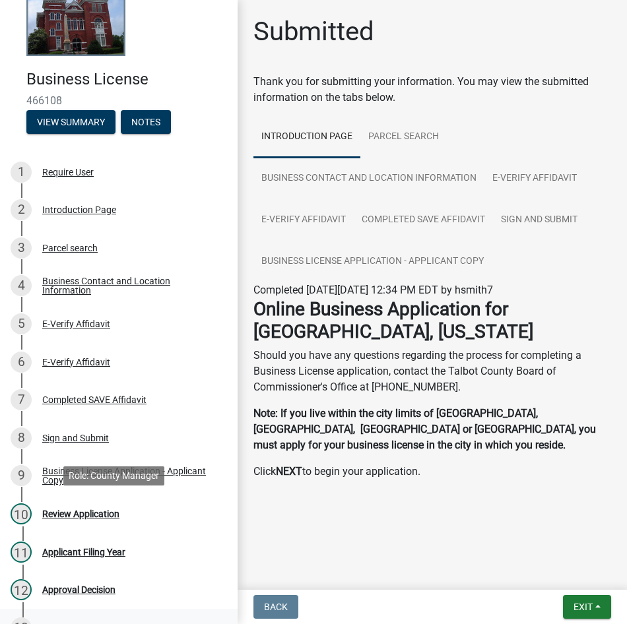
scroll to position [173, 0]
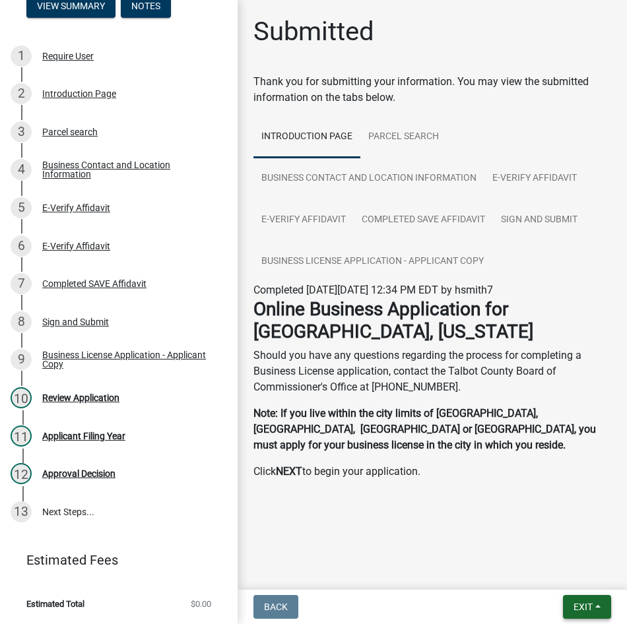
click at [576, 611] on span "Exit" at bounding box center [582, 607] width 19 height 11
click at [552, 549] on button "Save" at bounding box center [558, 541] width 106 height 32
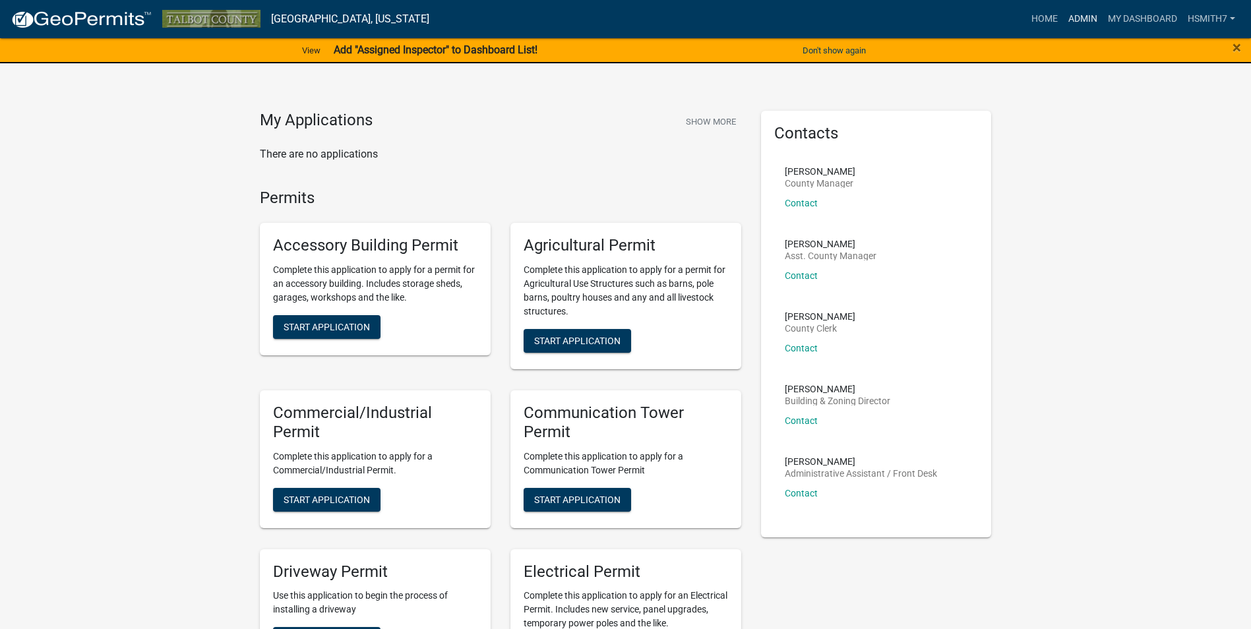
click at [1086, 26] on link "Admin" at bounding box center [1083, 19] width 40 height 25
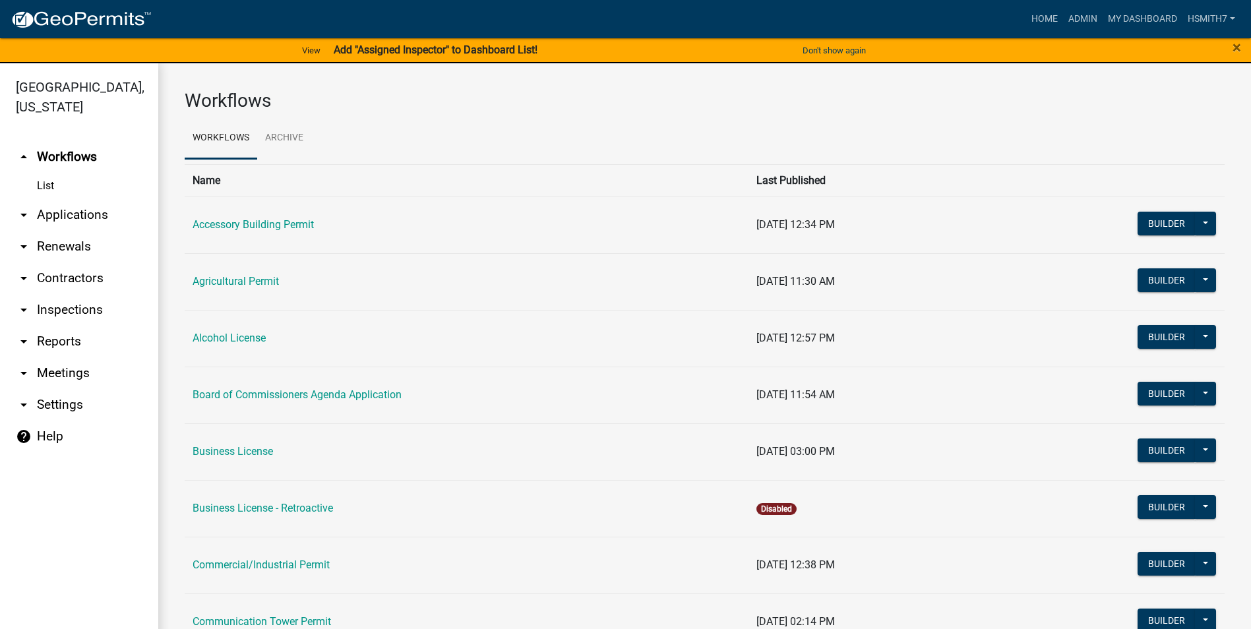
click at [45, 224] on link "arrow_drop_down Applications" at bounding box center [79, 215] width 158 height 32
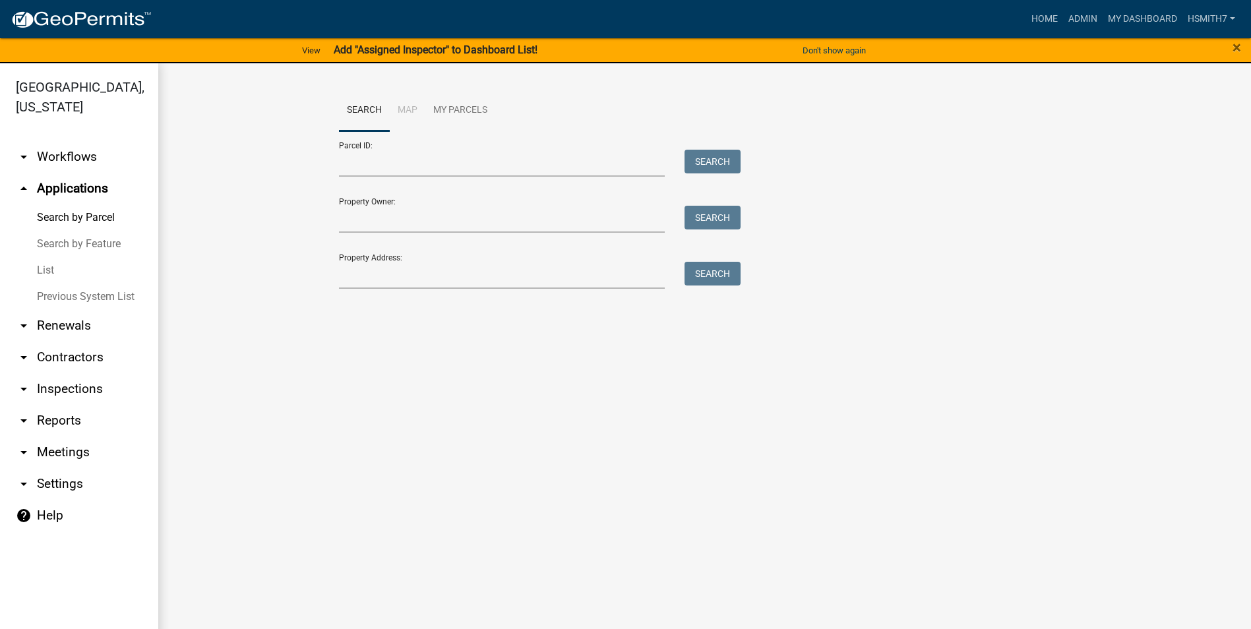
click at [47, 266] on link "List" at bounding box center [79, 270] width 158 height 26
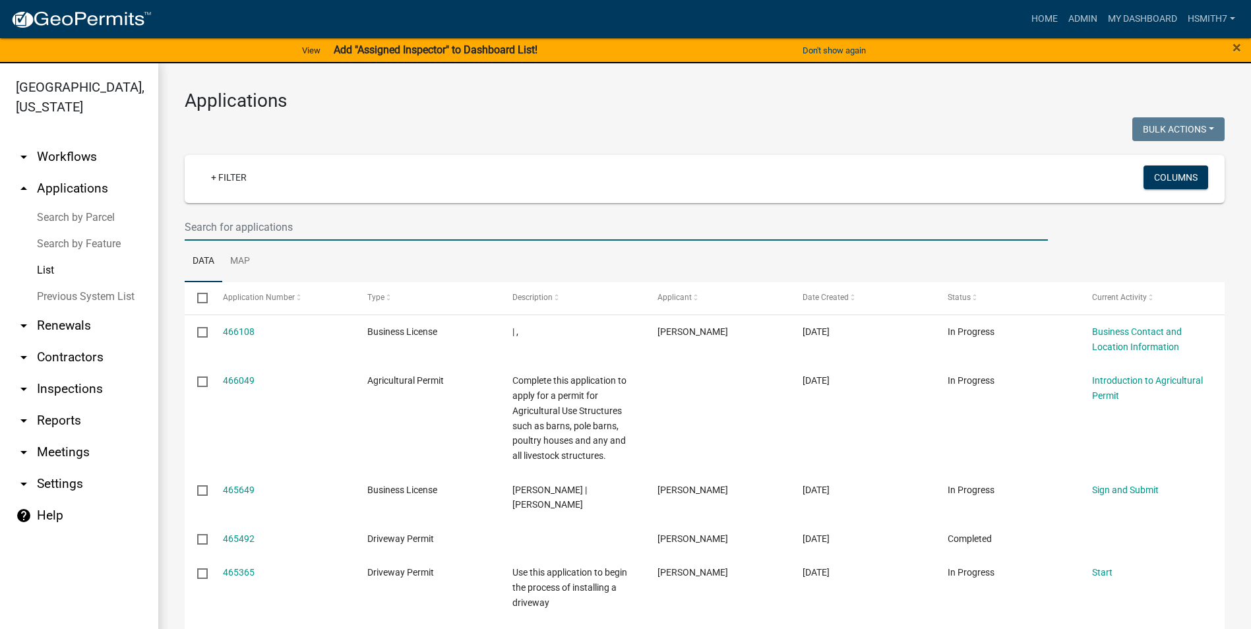
click at [375, 229] on input "text" at bounding box center [616, 227] width 863 height 27
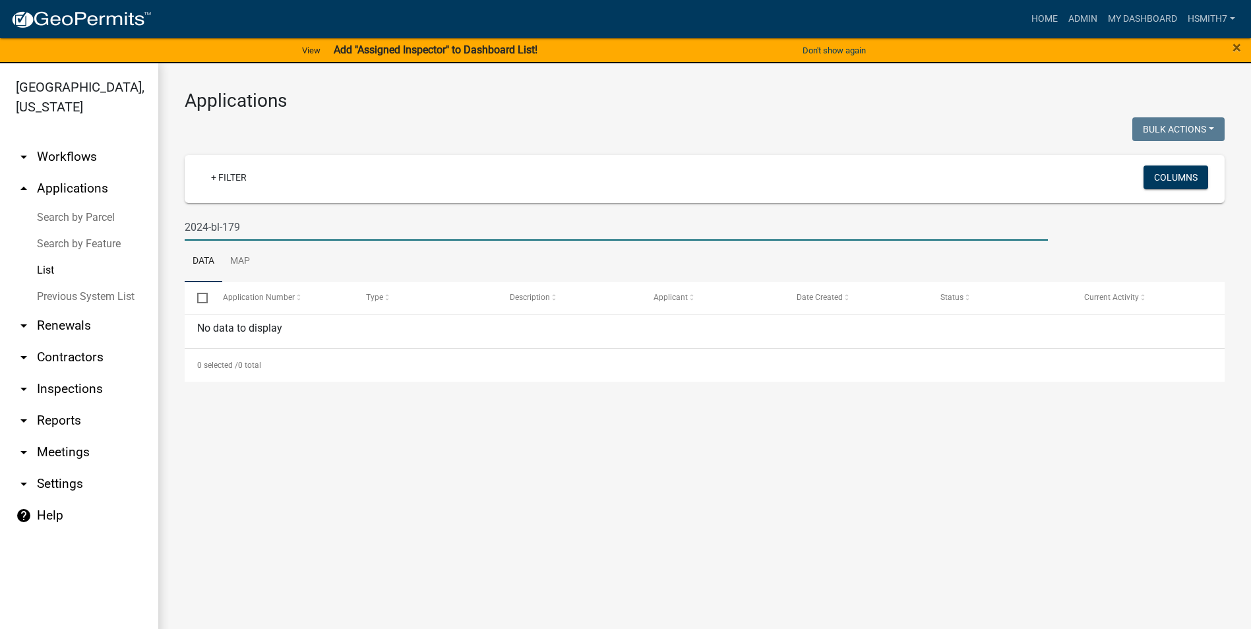
drag, startPoint x: 245, startPoint y: 227, endPoint x: 96, endPoint y: 234, distance: 148.6
click at [80, 228] on div "Talbot County, Georgia arrow_drop_down Workflows List arrow_drop_up Application…" at bounding box center [625, 354] width 1251 height 582
type input "webb"
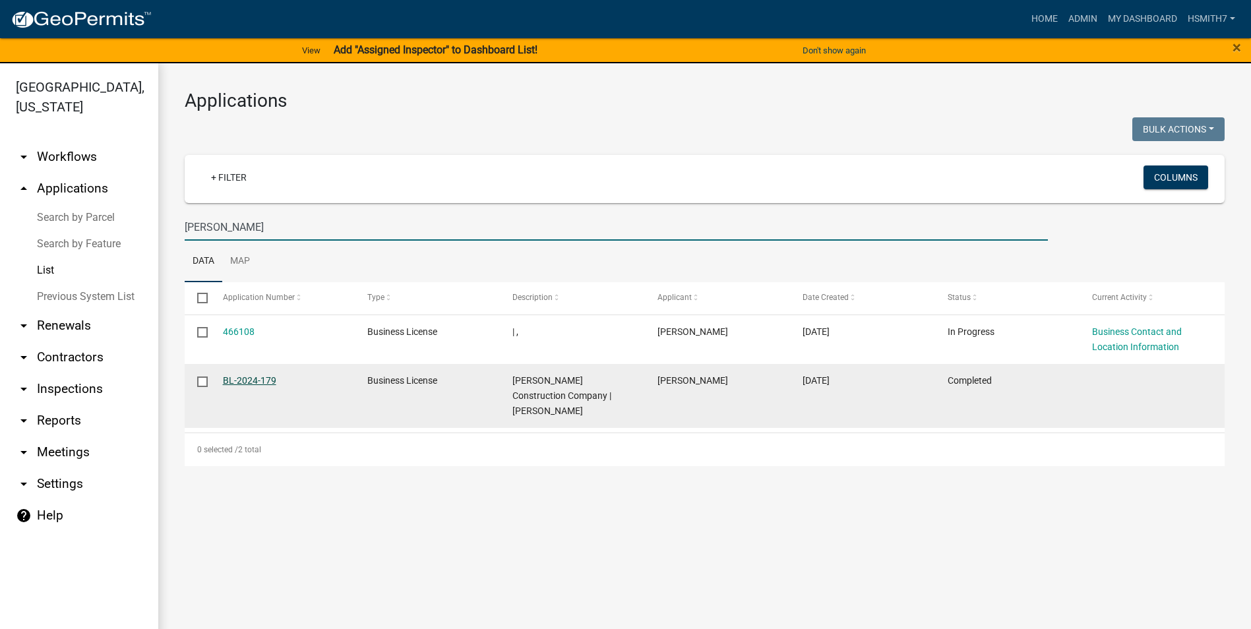
click at [252, 385] on link "BL-2024-179" at bounding box center [249, 380] width 53 height 11
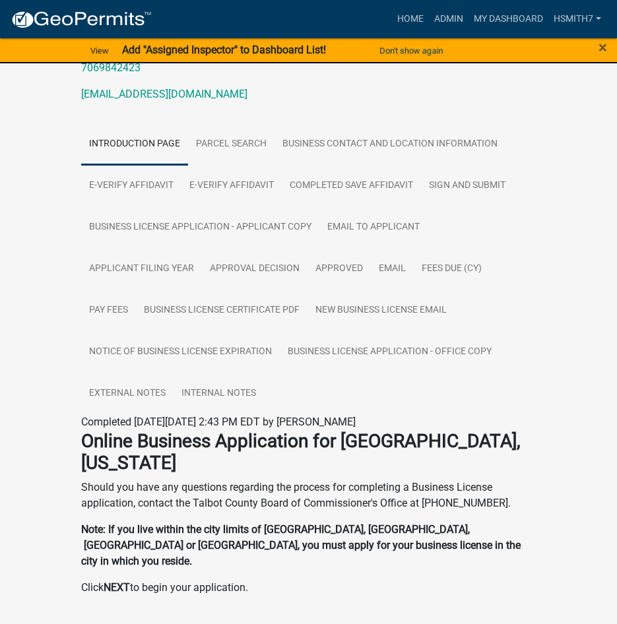
scroll to position [219, 0]
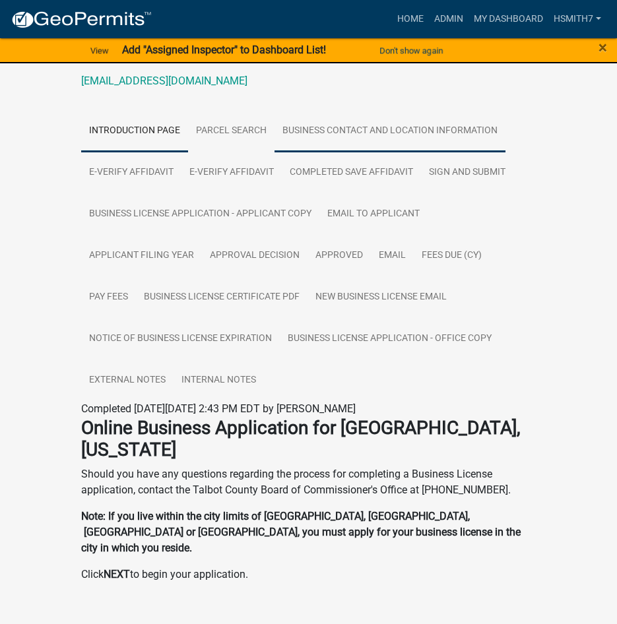
click at [376, 152] on link "Business Contact and Location Information" at bounding box center [389, 131] width 231 height 42
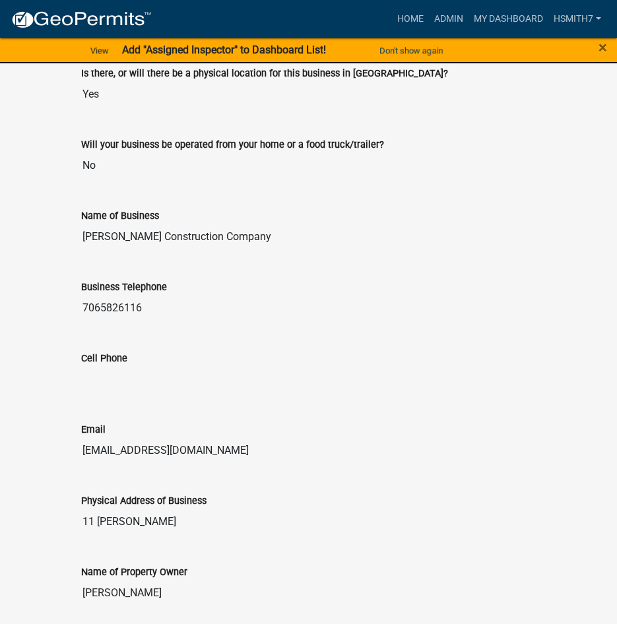
scroll to position [813, 0]
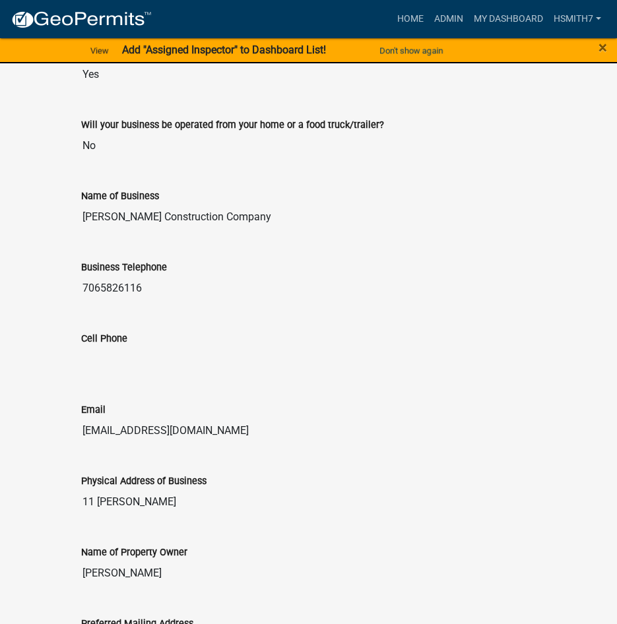
drag, startPoint x: 251, startPoint y: 235, endPoint x: 75, endPoint y: 235, distance: 176.1
click at [75, 235] on div "Name of Business Mark Webb Construction Company" at bounding box center [308, 205] width 475 height 71
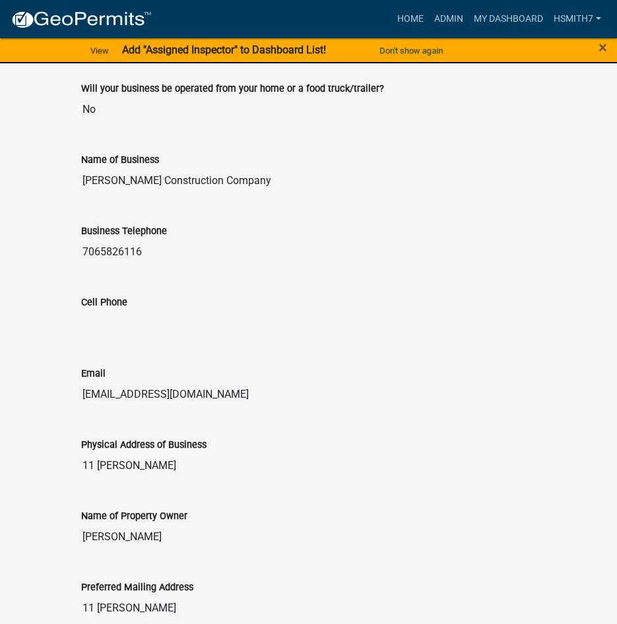
scroll to position [945, 0]
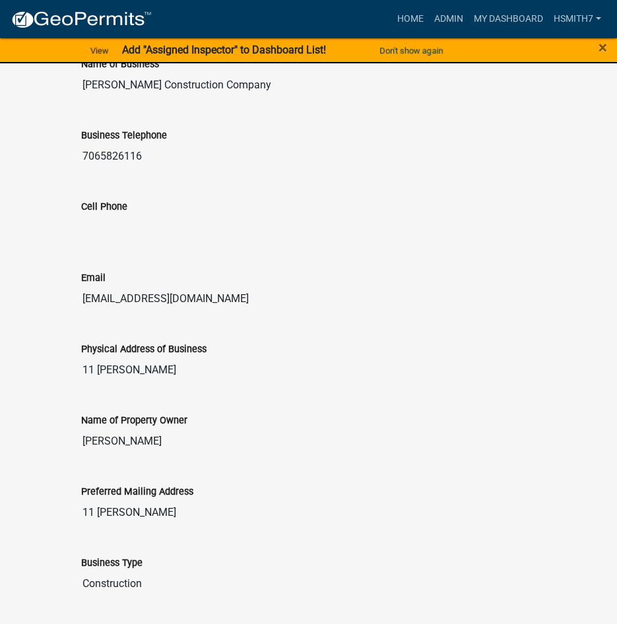
drag, startPoint x: 96, startPoint y: 170, endPoint x: 81, endPoint y: 170, distance: 15.2
click at [81, 170] on input "7065826116" at bounding box center [308, 156] width 455 height 26
drag, startPoint x: 81, startPoint y: 170, endPoint x: 150, endPoint y: 168, distance: 69.3
click at [150, 168] on input "7065826116" at bounding box center [308, 156] width 455 height 26
drag, startPoint x: 150, startPoint y: 168, endPoint x: 84, endPoint y: 170, distance: 66.0
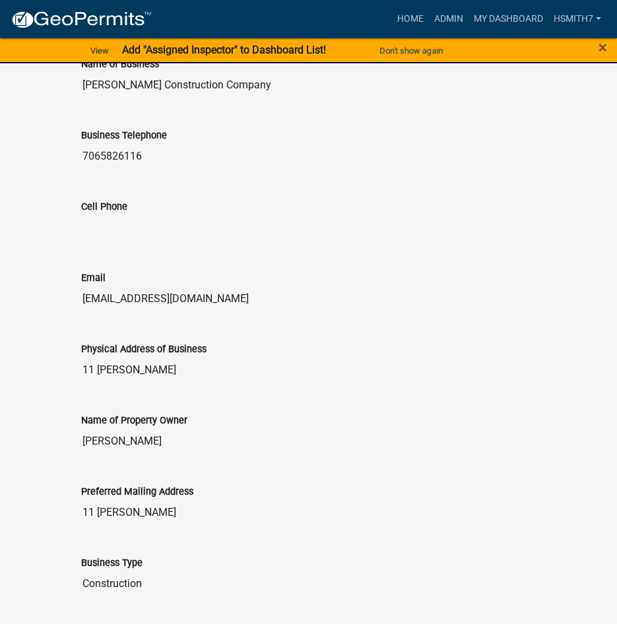
click at [84, 170] on input "7065826116" at bounding box center [308, 156] width 455 height 26
drag, startPoint x: 84, startPoint y: 170, endPoint x: 185, endPoint y: 233, distance: 119.1
click at [185, 233] on input "Cell Phone" at bounding box center [308, 227] width 455 height 26
drag, startPoint x: 218, startPoint y: 315, endPoint x: 75, endPoint y: 311, distance: 143.9
click at [75, 311] on div "Email mark.webb123@icloud.com" at bounding box center [308, 286] width 475 height 71
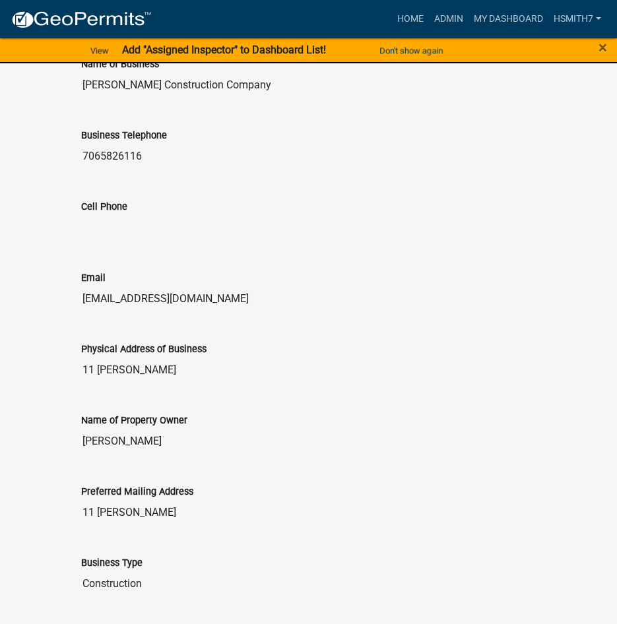
drag, startPoint x: 93, startPoint y: 389, endPoint x: 61, endPoint y: 390, distance: 32.3
click at [61, 390] on div "Business License BL-2024-179 Amount Paid $110.00 Actions View receipt Printer F…" at bounding box center [308, 111] width 617 height 1985
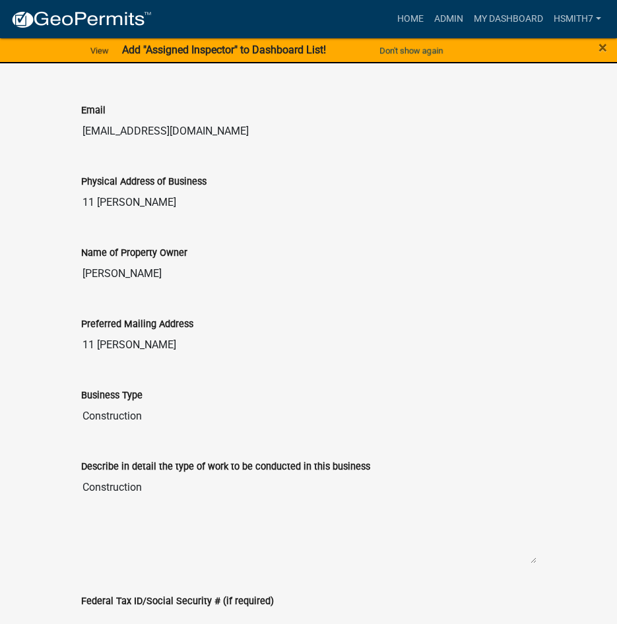
scroll to position [1143, 0]
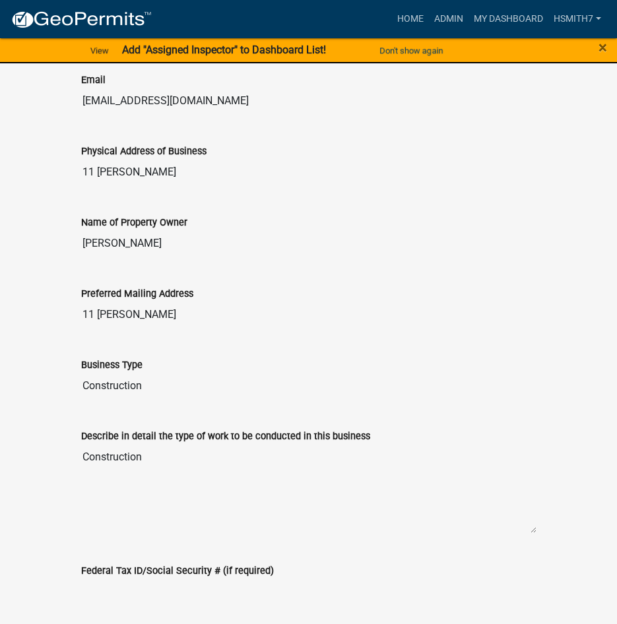
drag, startPoint x: 74, startPoint y: 266, endPoint x: 59, endPoint y: 267, distance: 15.2
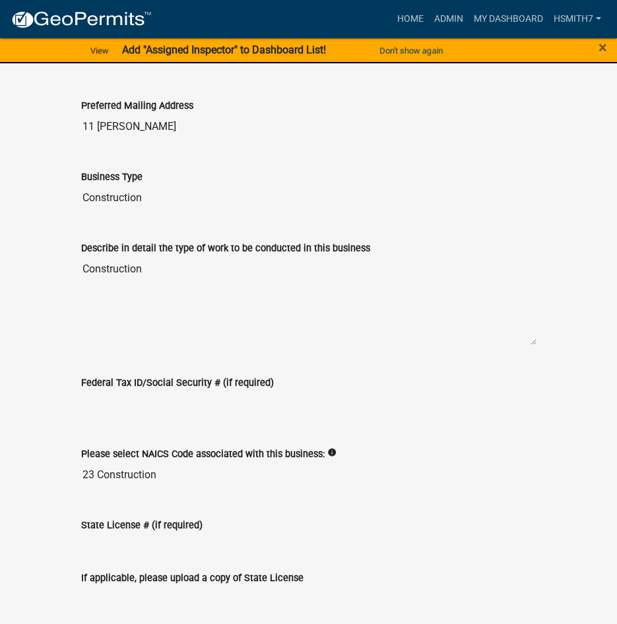
scroll to position [1340, 0]
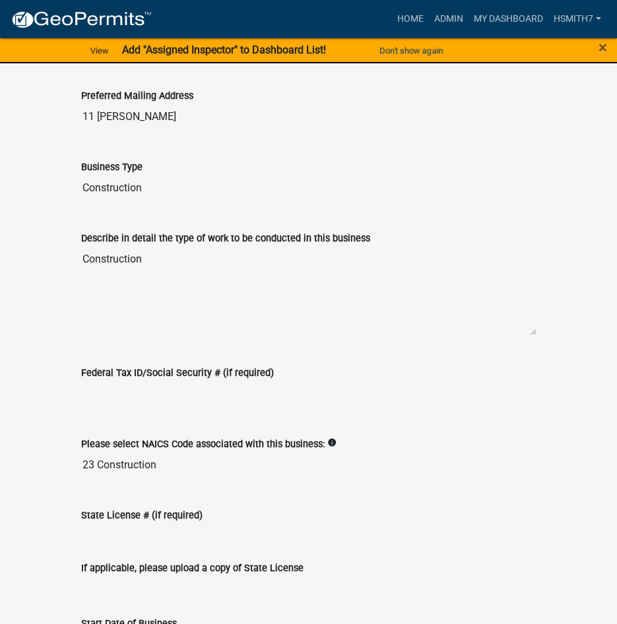
drag, startPoint x: 157, startPoint y: 143, endPoint x: 68, endPoint y: 141, distance: 89.1
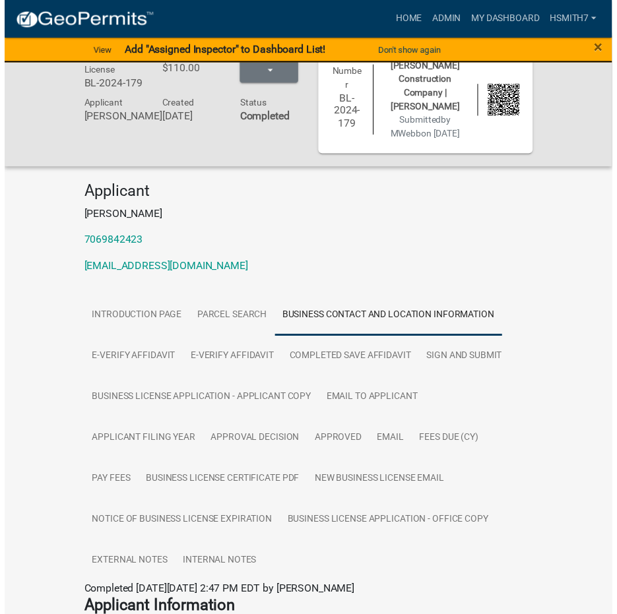
scroll to position [0, 0]
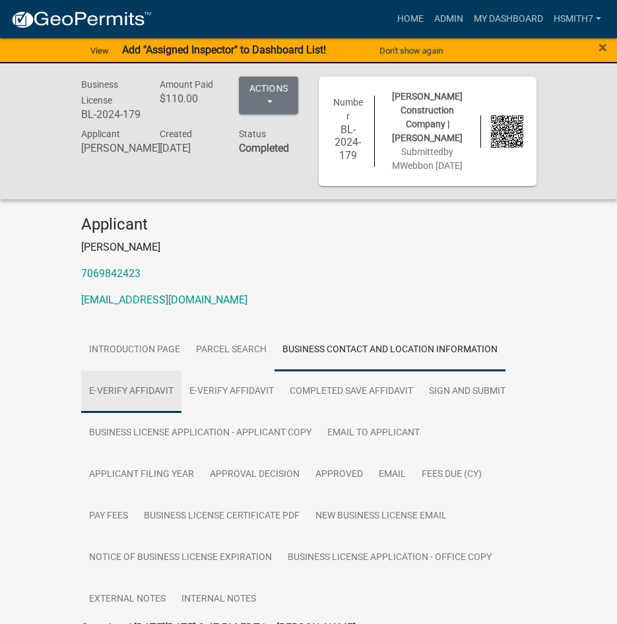
click at [156, 413] on link "E-Verify Affidavit" at bounding box center [131, 392] width 100 height 42
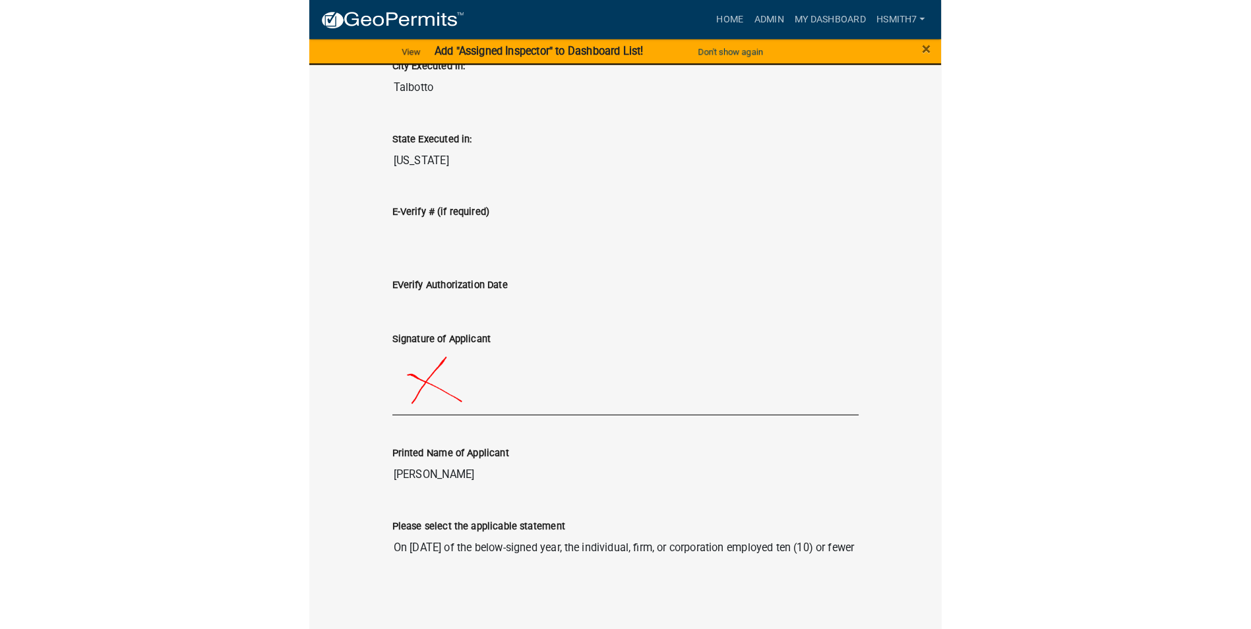
scroll to position [822, 0]
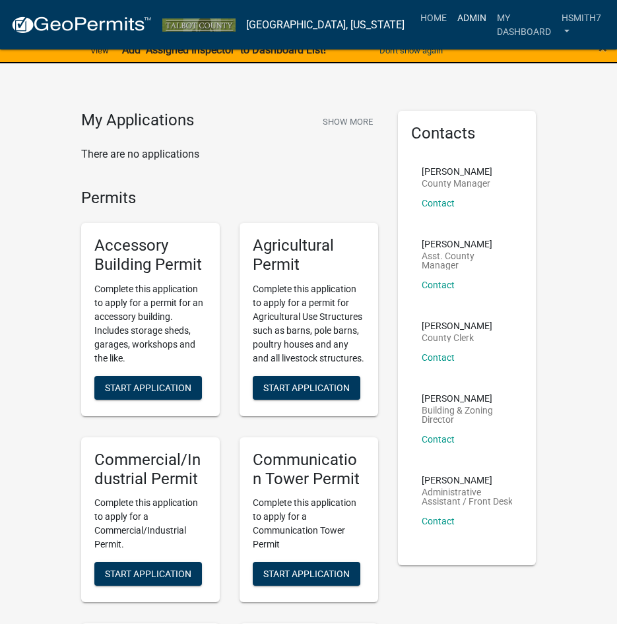
click at [452, 22] on link "Admin" at bounding box center [472, 17] width 40 height 25
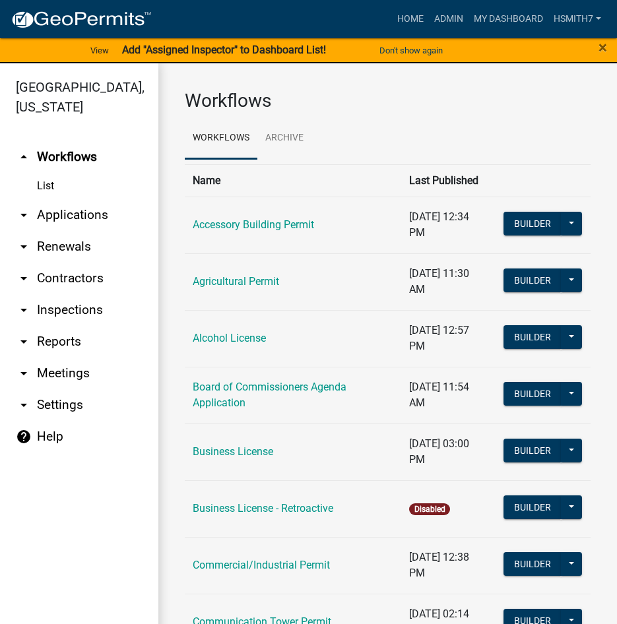
click at [67, 218] on link "arrow_drop_down Applications" at bounding box center [79, 215] width 158 height 32
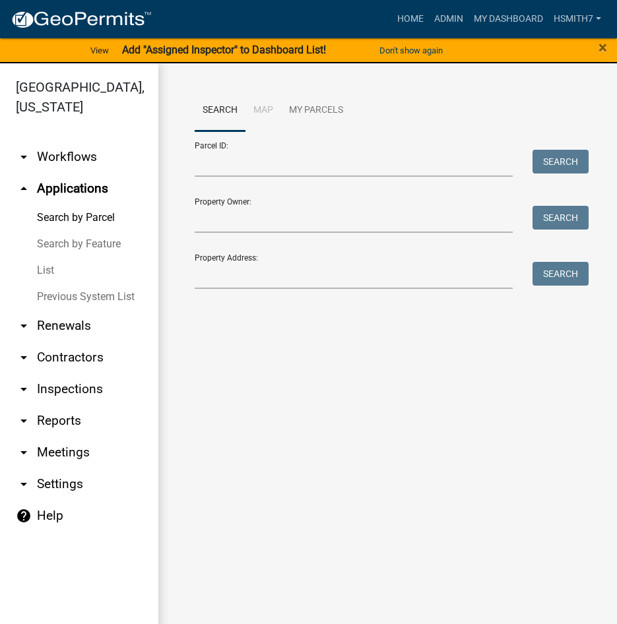
click at [44, 270] on link "List" at bounding box center [79, 270] width 158 height 26
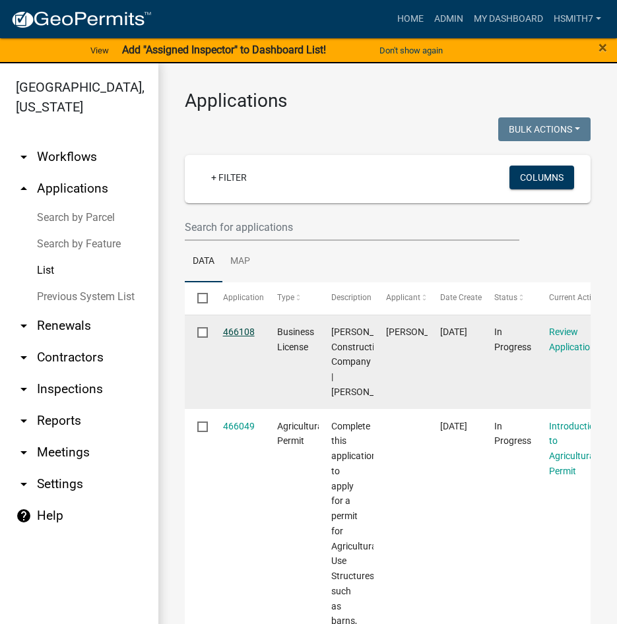
click at [239, 330] on link "466108" at bounding box center [239, 332] width 32 height 11
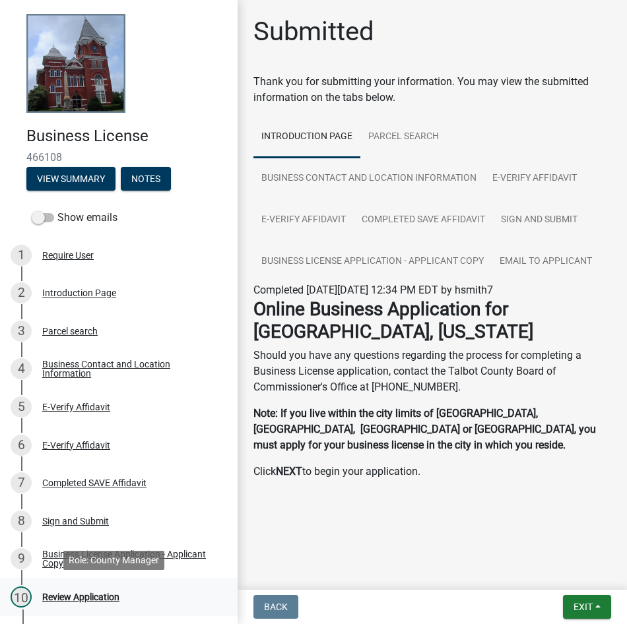
click at [189, 590] on div "10 Review Application" at bounding box center [114, 596] width 206 height 21
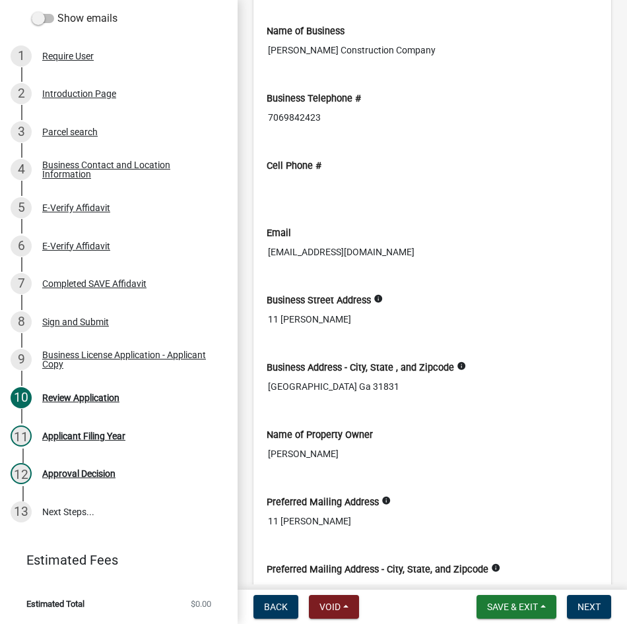
scroll to position [1121, 0]
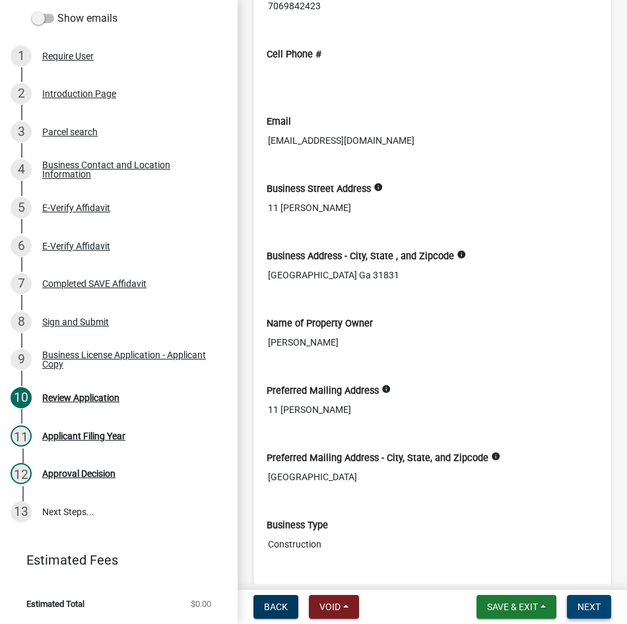
click at [579, 611] on span "Next" at bounding box center [588, 607] width 23 height 11
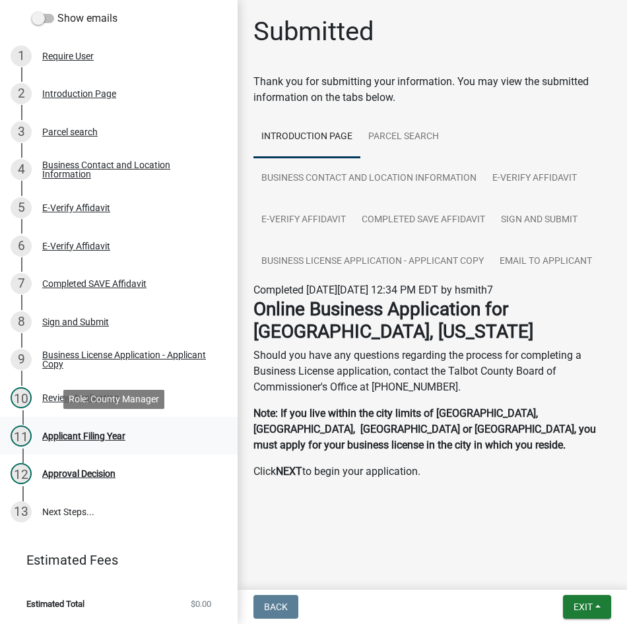
click at [75, 426] on div "11 Applicant Filing Year" at bounding box center [114, 435] width 206 height 21
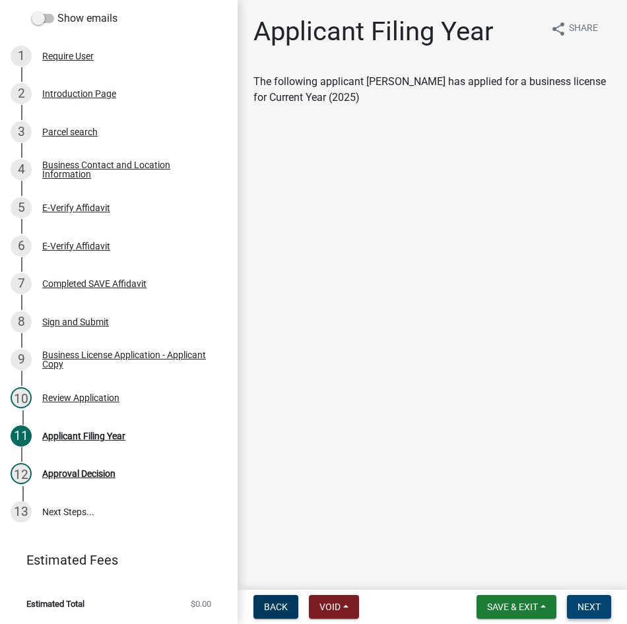
click at [599, 606] on span "Next" at bounding box center [588, 607] width 23 height 11
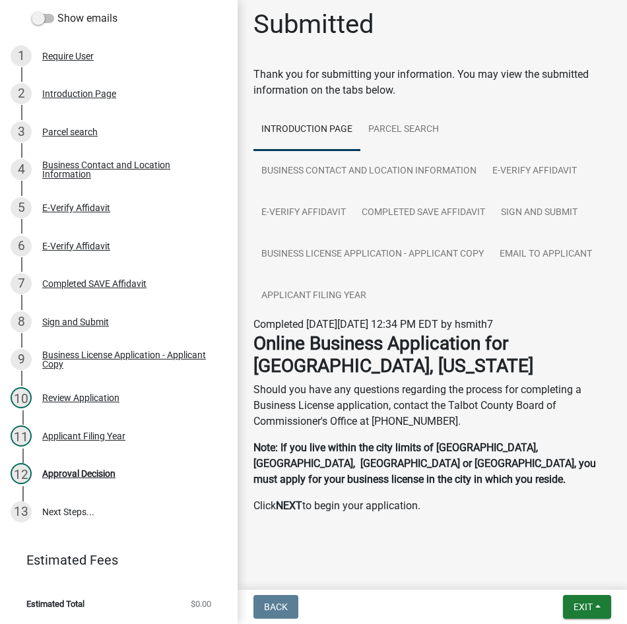
scroll to position [15, 0]
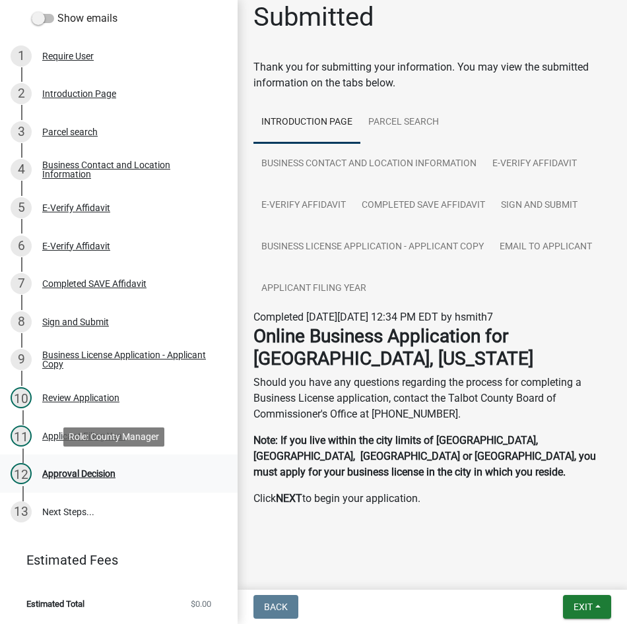
click at [85, 465] on div "12 Approval Decision" at bounding box center [114, 473] width 206 height 21
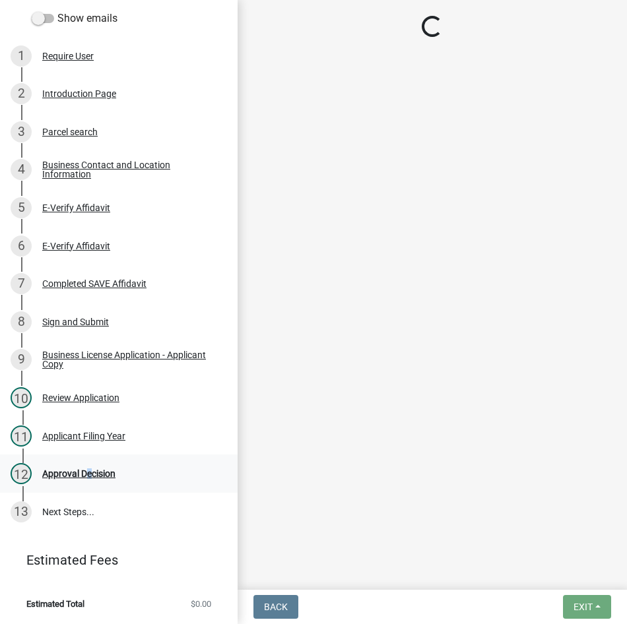
scroll to position [0, 0]
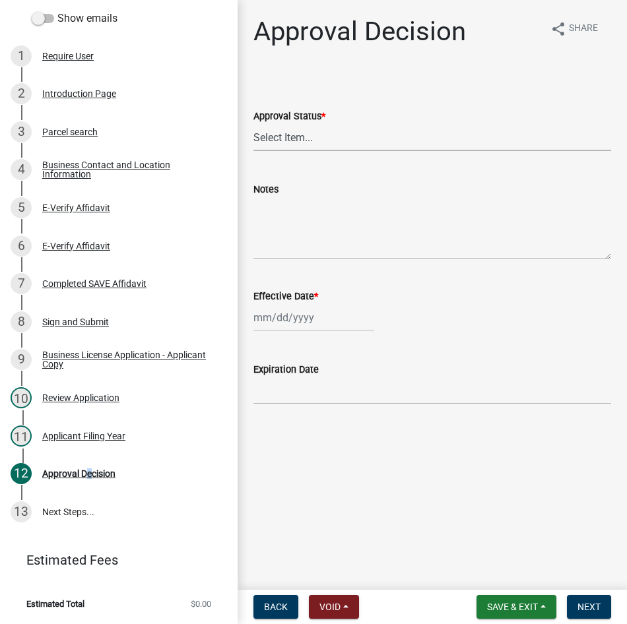
click at [277, 132] on select "Select Item... Approved Denied" at bounding box center [432, 137] width 358 height 27
click at [253, 124] on select "Select Item... Approved Denied" at bounding box center [432, 137] width 358 height 27
select select "e31a1dae-ffca-4730-846e-4cb7835a99c4"
click at [317, 310] on div at bounding box center [313, 317] width 121 height 27
select select "8"
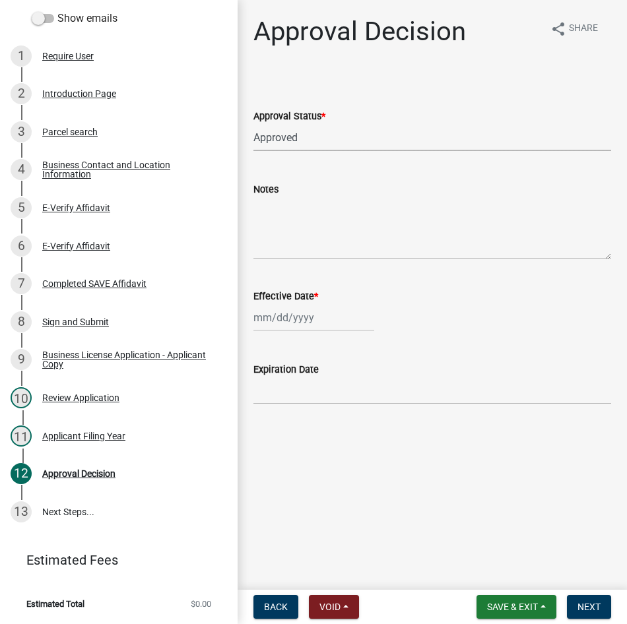
select select "2025"
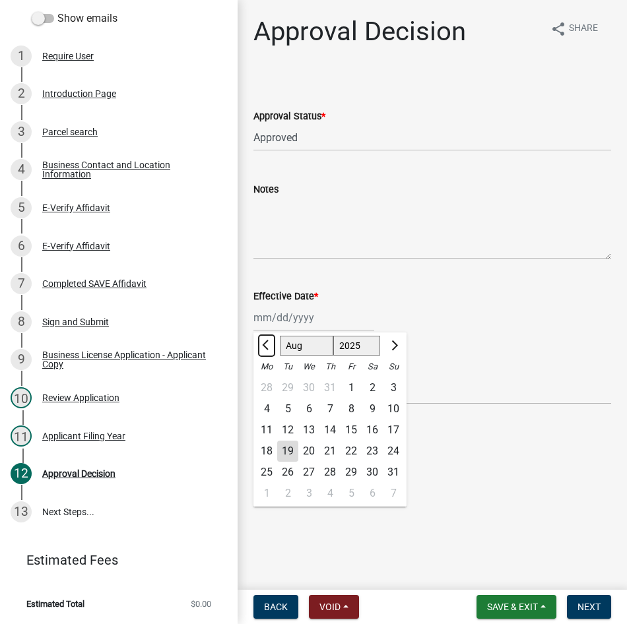
click at [265, 347] on span "Previous month" at bounding box center [267, 345] width 10 height 10
click at [265, 346] on span "Previous month" at bounding box center [267, 345] width 10 height 10
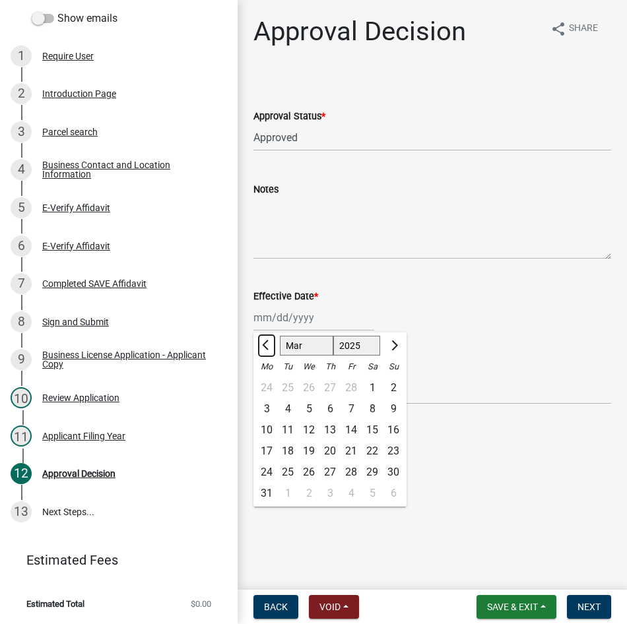
click at [268, 345] on span "Previous month" at bounding box center [267, 345] width 10 height 10
select select "1"
click at [319, 386] on div "2" at bounding box center [329, 387] width 21 height 21
type input "[DATE]"
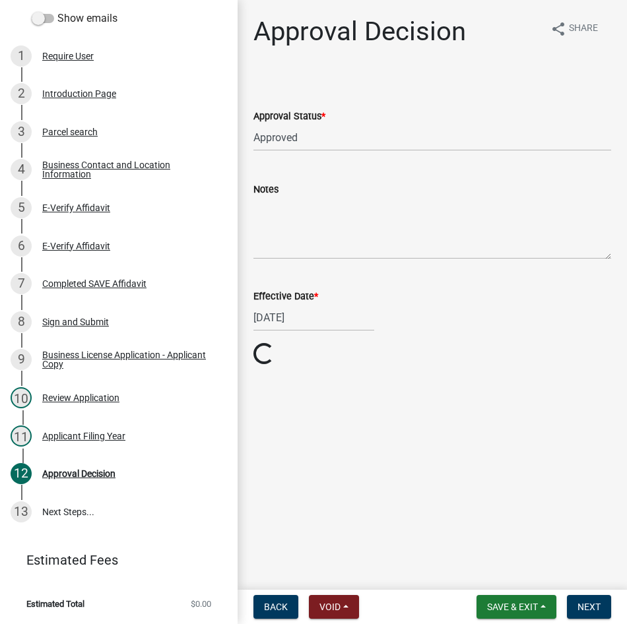
click at [277, 319] on div "[DATE]" at bounding box center [313, 317] width 121 height 27
select select "2025"
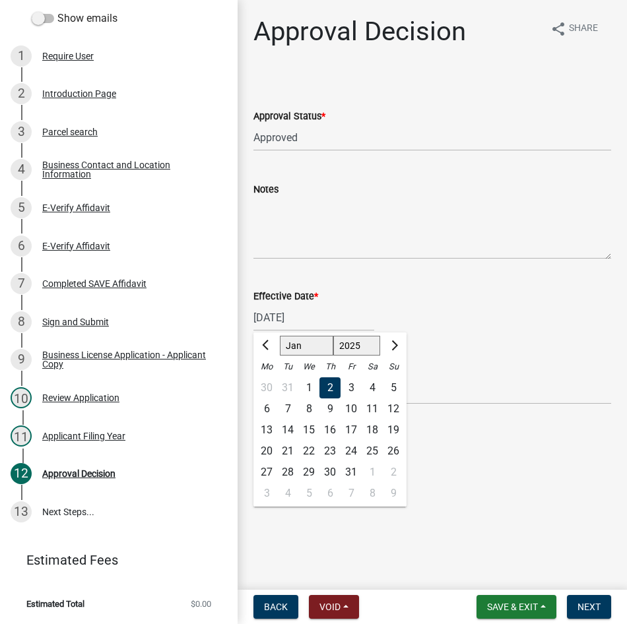
click at [305, 381] on div "1" at bounding box center [308, 387] width 21 height 21
type input "[DATE]"
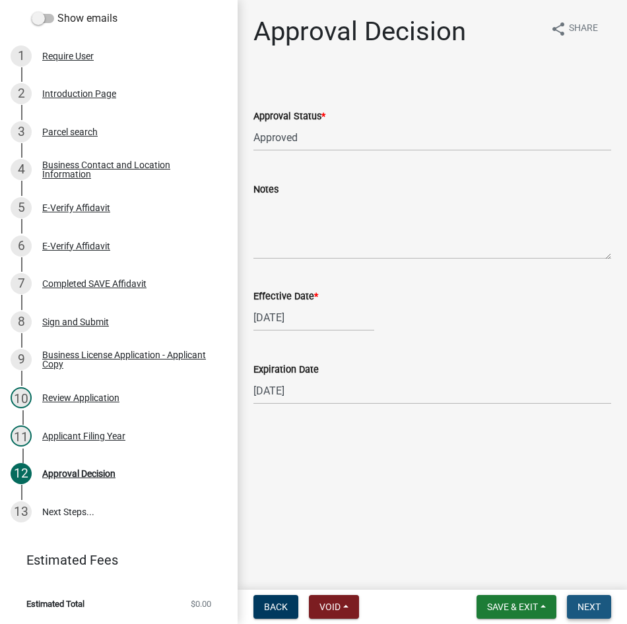
click at [579, 606] on span "Next" at bounding box center [588, 607] width 23 height 11
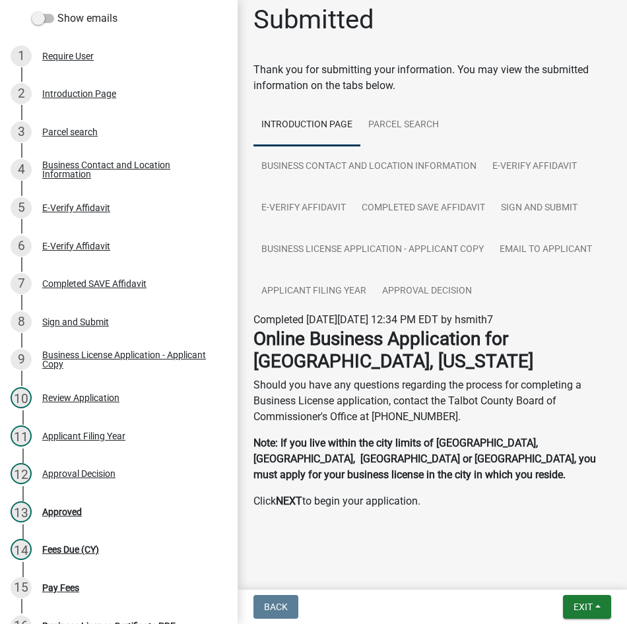
scroll to position [15, 0]
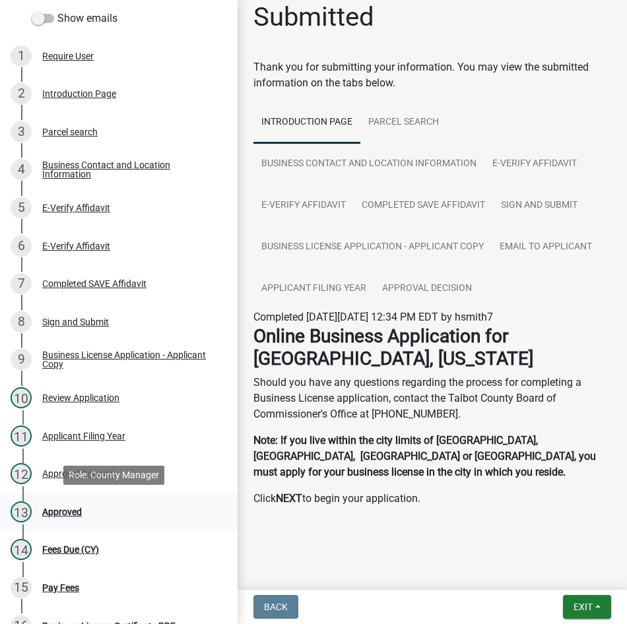
click at [117, 519] on div "13 Approved" at bounding box center [114, 511] width 206 height 21
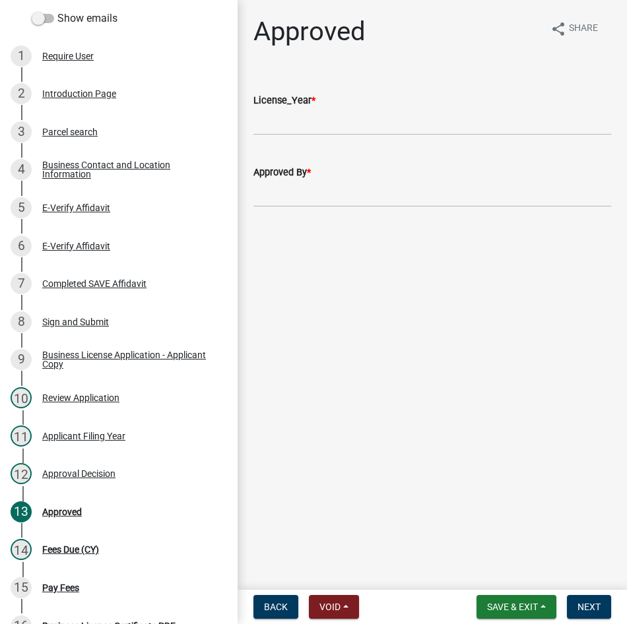
click at [306, 93] on div "License_Year *" at bounding box center [432, 100] width 358 height 16
click at [313, 122] on input "License_Year *" at bounding box center [432, 121] width 358 height 27
type input "2025"
click at [495, 221] on div "Approved share Share License_Year * 2025 Approved By *" at bounding box center [431, 123] width 377 height 214
click at [468, 201] on input "Approved By *" at bounding box center [432, 193] width 358 height 27
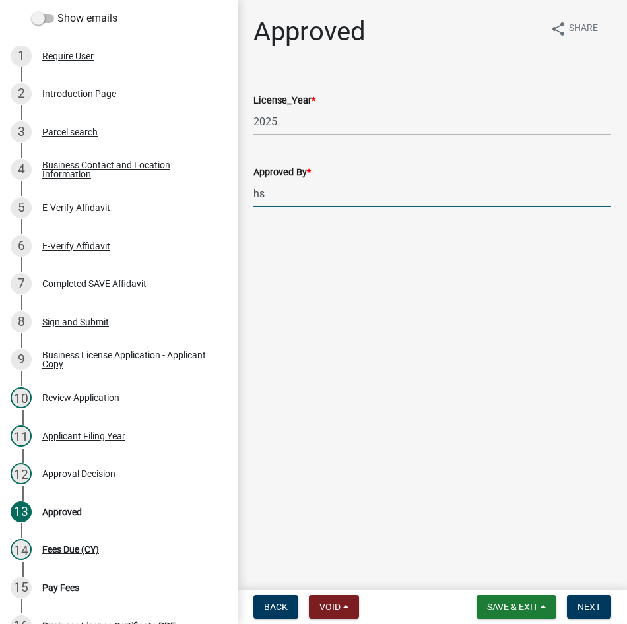
type input "h"
type input "HS"
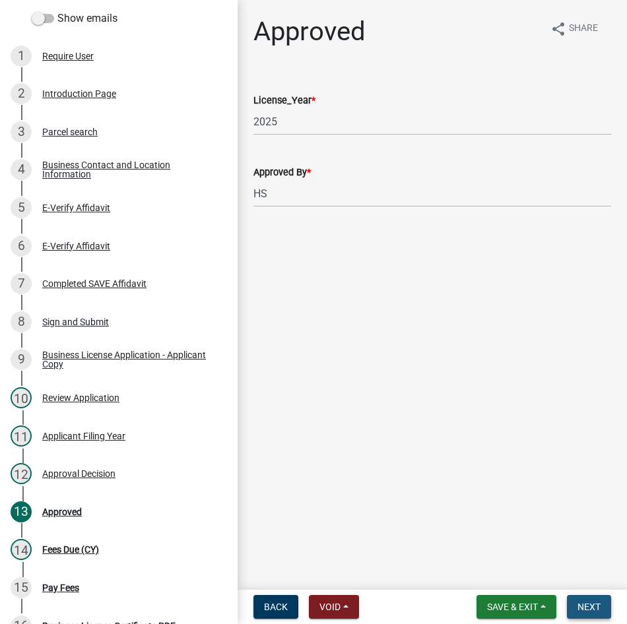
click at [583, 599] on button "Next" at bounding box center [589, 607] width 44 height 24
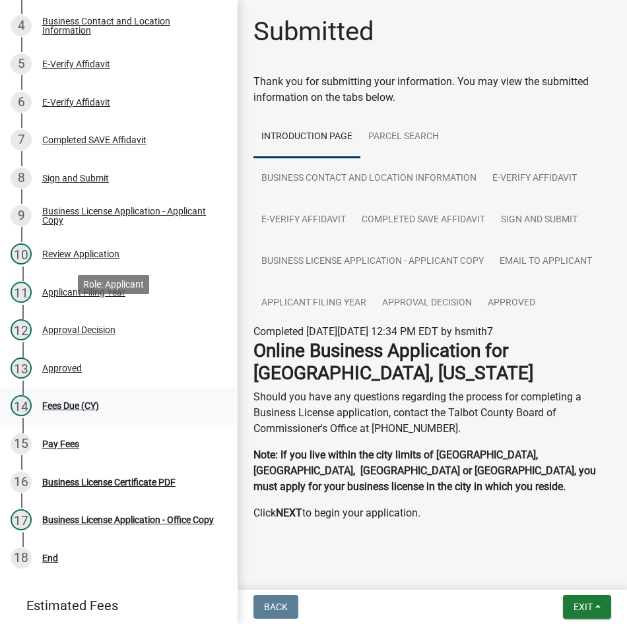
scroll to position [389, 0]
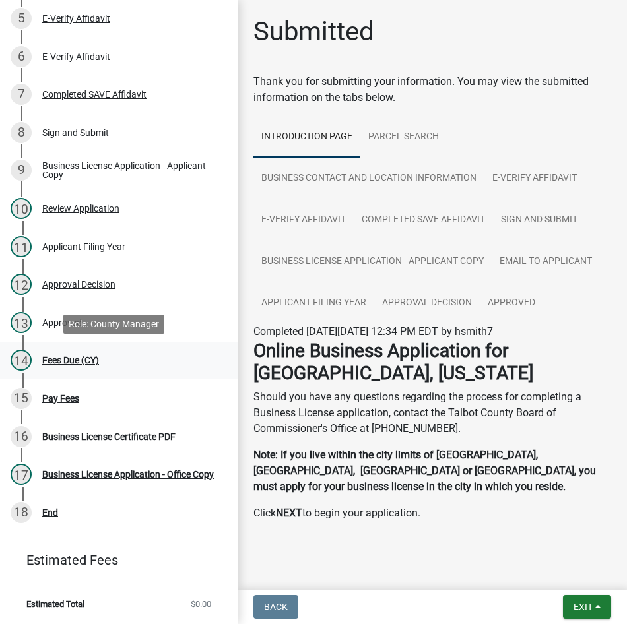
click at [65, 365] on div "14 Fees Due (CY)" at bounding box center [114, 360] width 206 height 21
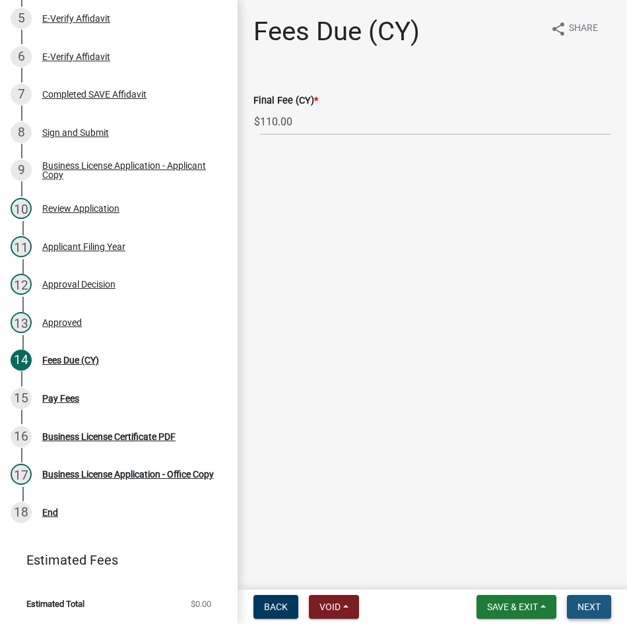
click at [587, 602] on span "Next" at bounding box center [588, 607] width 23 height 11
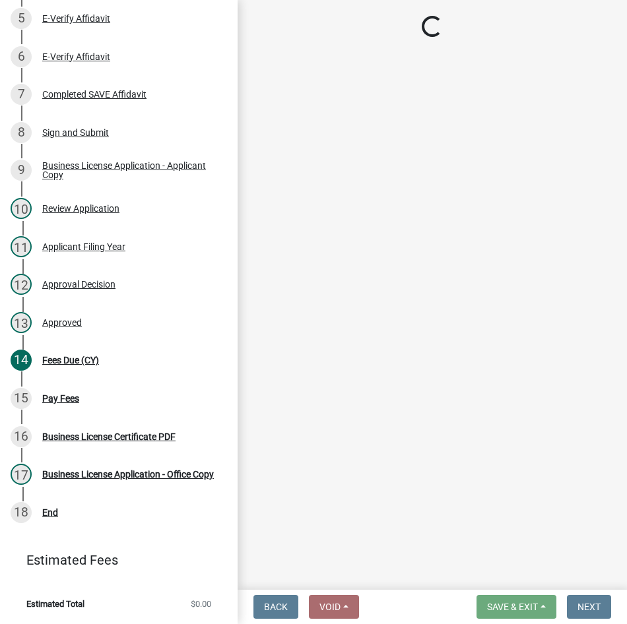
select select "3: 3"
